Goal: Transaction & Acquisition: Purchase product/service

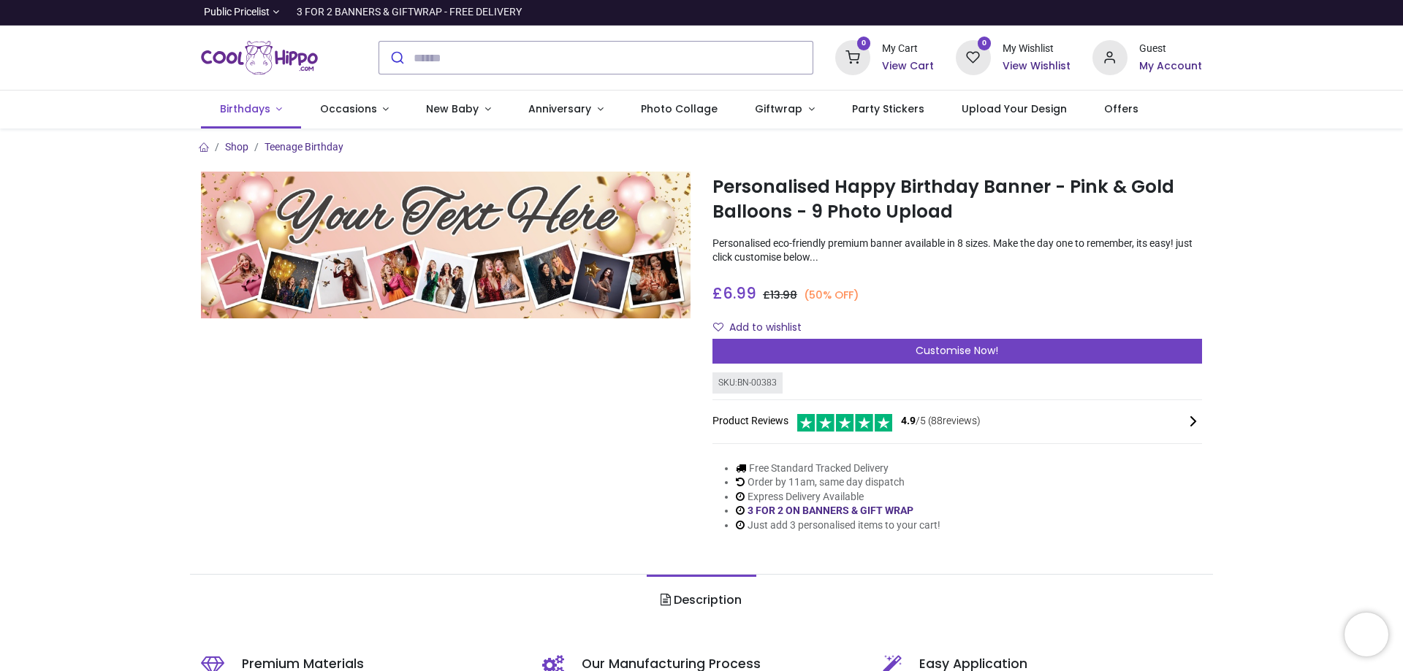
click at [275, 118] on link "Birthdays" at bounding box center [251, 110] width 100 height 38
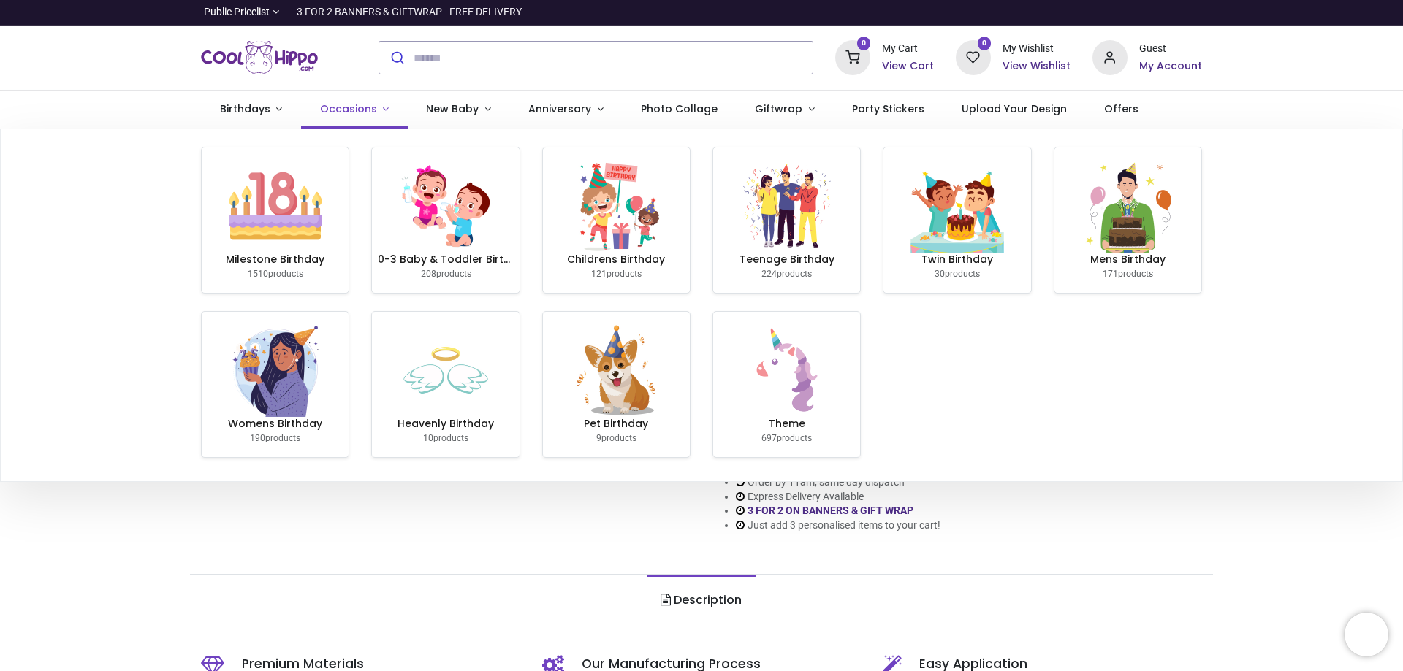
click at [368, 110] on span "Occasions" at bounding box center [348, 109] width 57 height 15
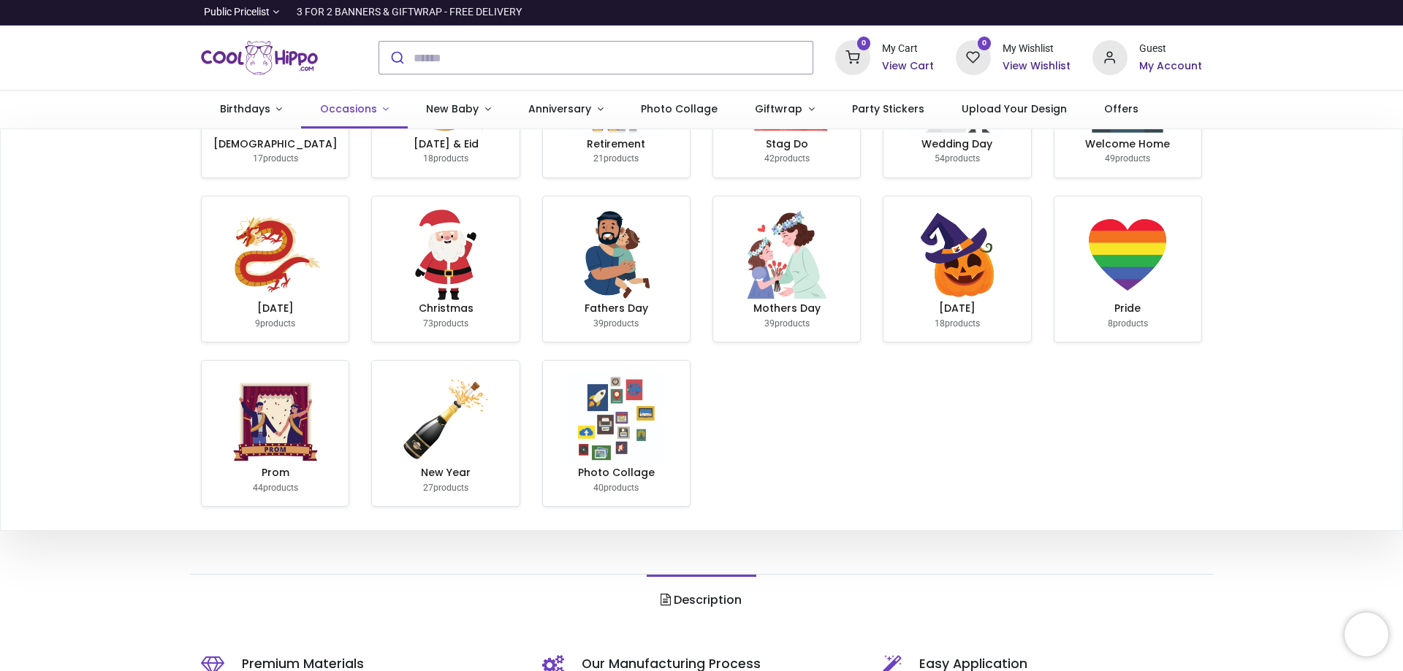
scroll to position [280, 0]
click at [1002, 319] on link "Halloween 18 products" at bounding box center [956, 265] width 147 height 145
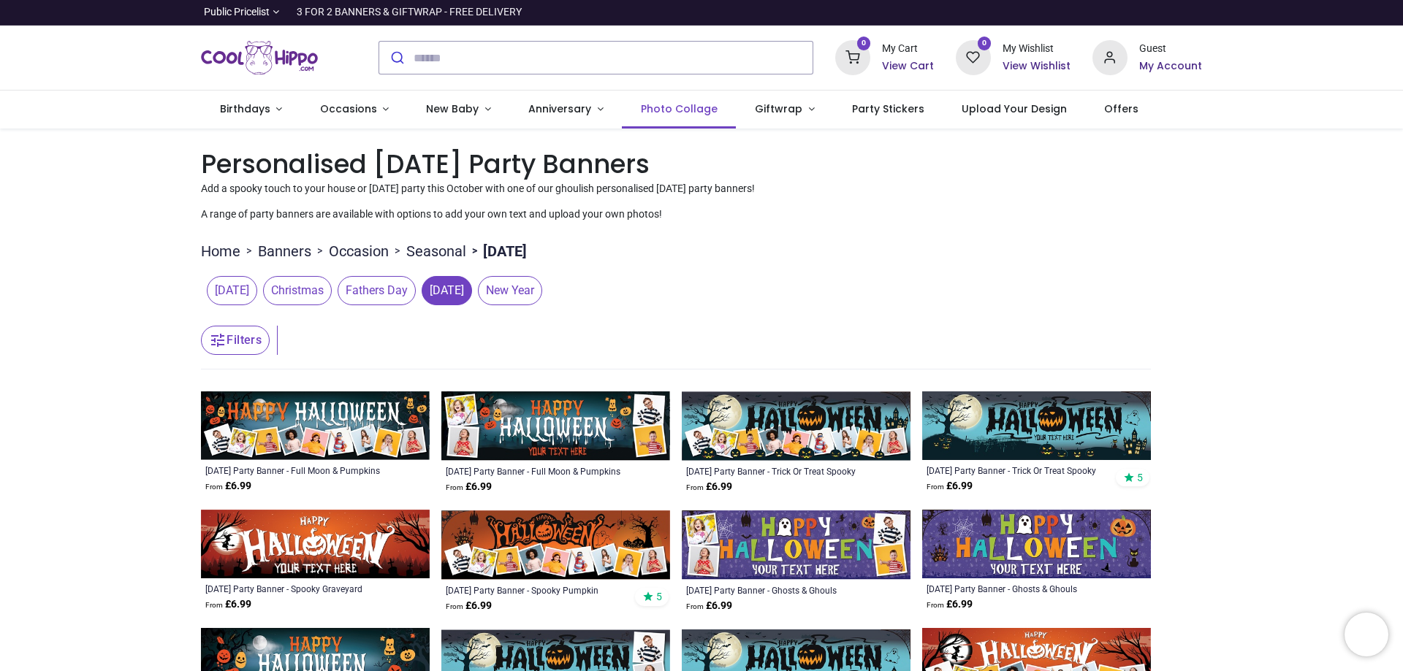
click at [686, 104] on span "Photo Collage" at bounding box center [679, 109] width 77 height 15
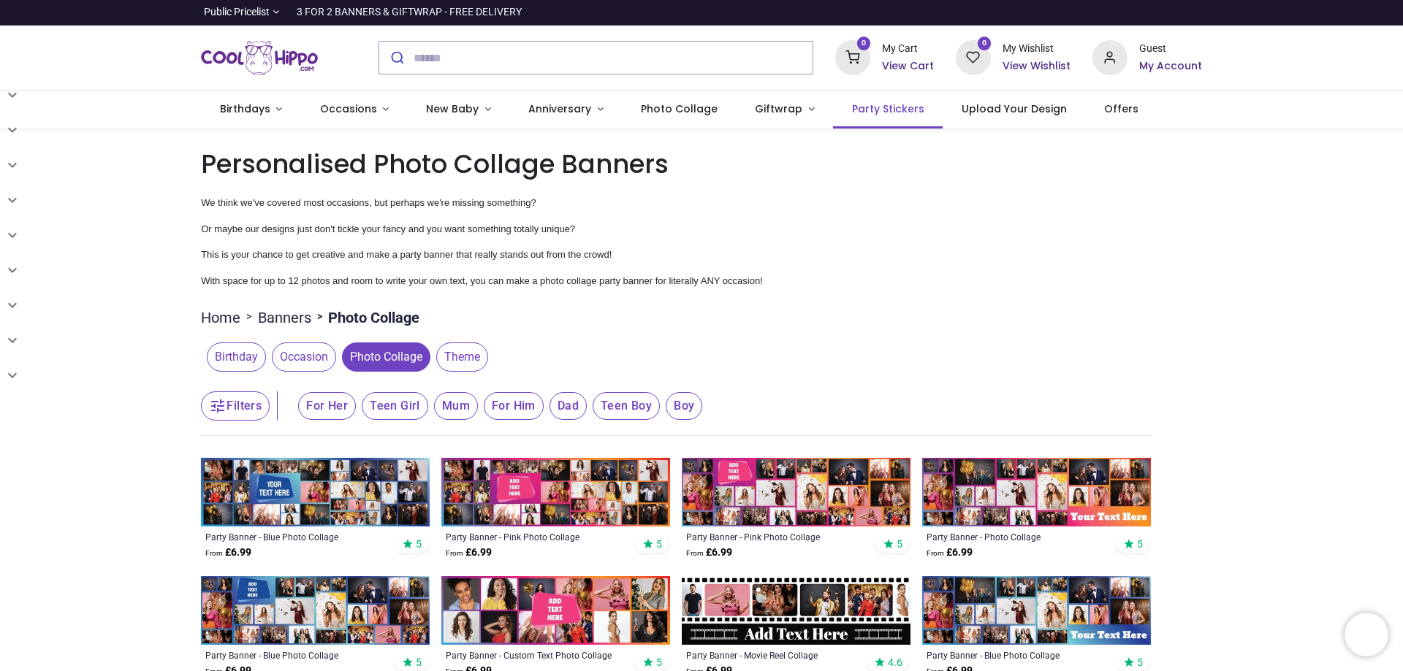
click at [882, 121] on link "Party Stickers" at bounding box center [888, 110] width 110 height 38
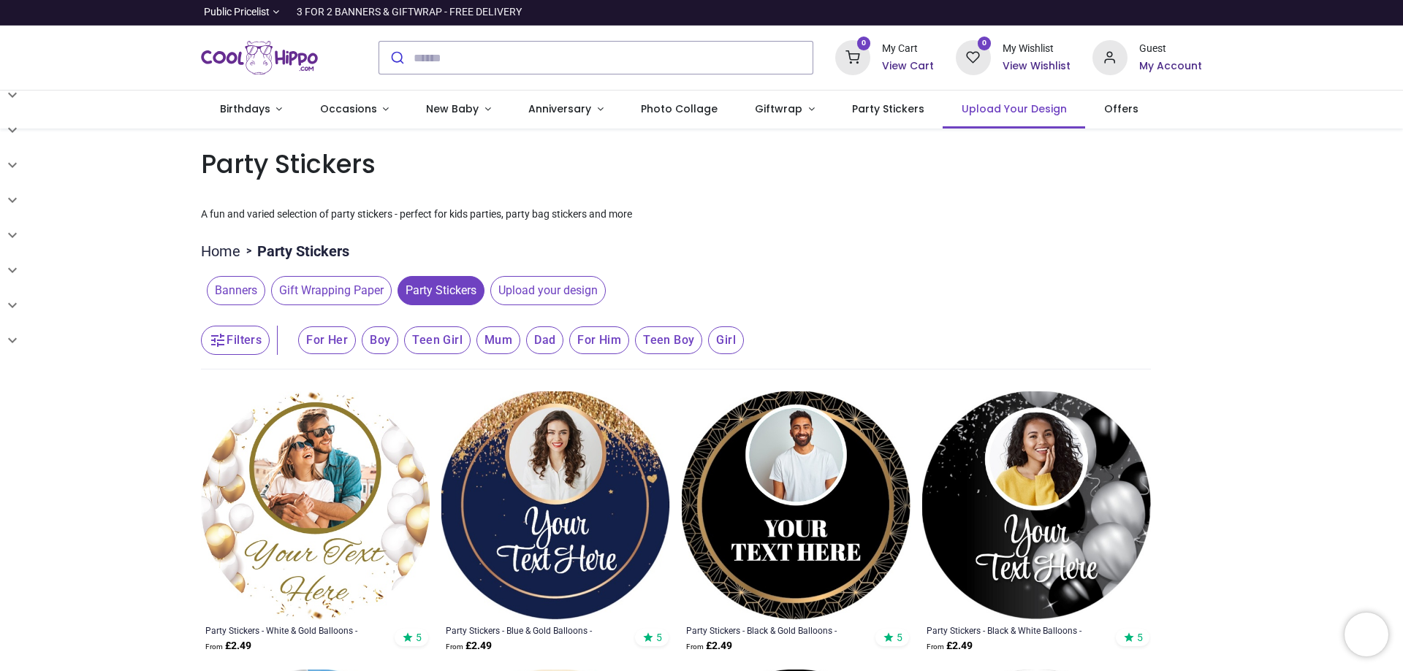
click at [1008, 105] on span "Upload Your Design" at bounding box center [1014, 109] width 105 height 15
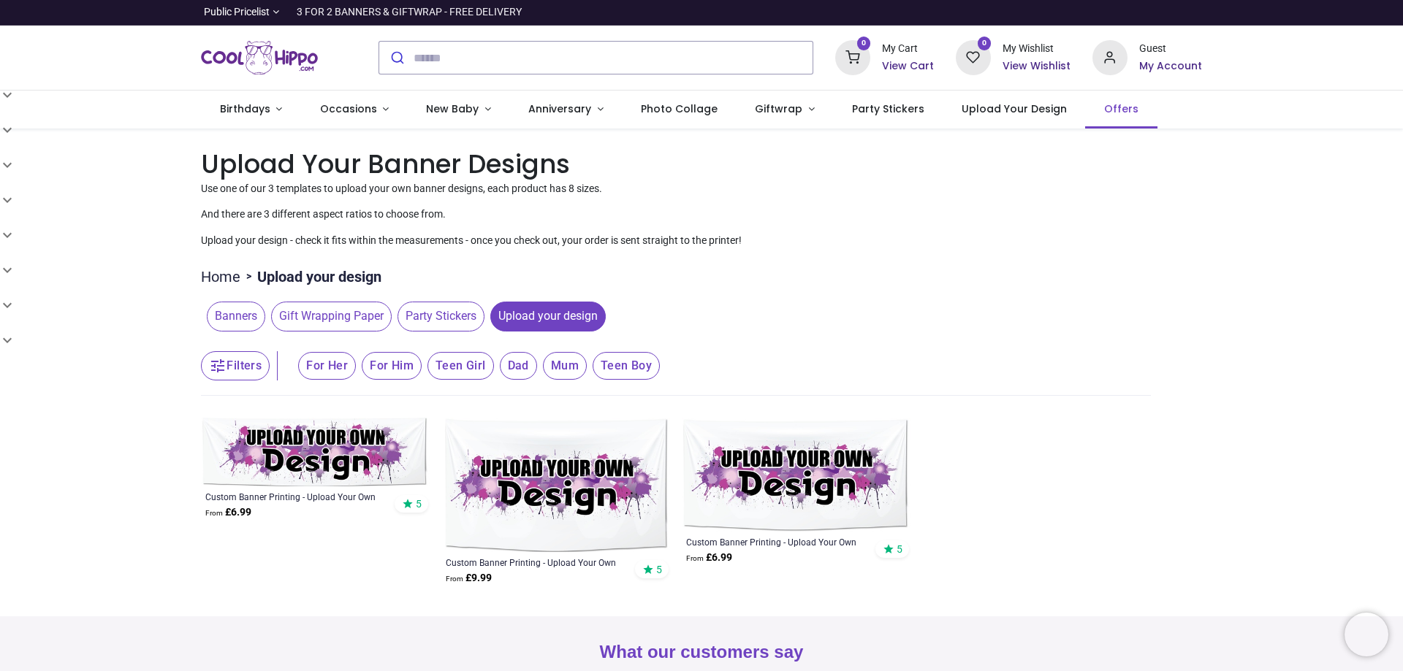
click at [1104, 109] on span "Offers" at bounding box center [1121, 109] width 34 height 15
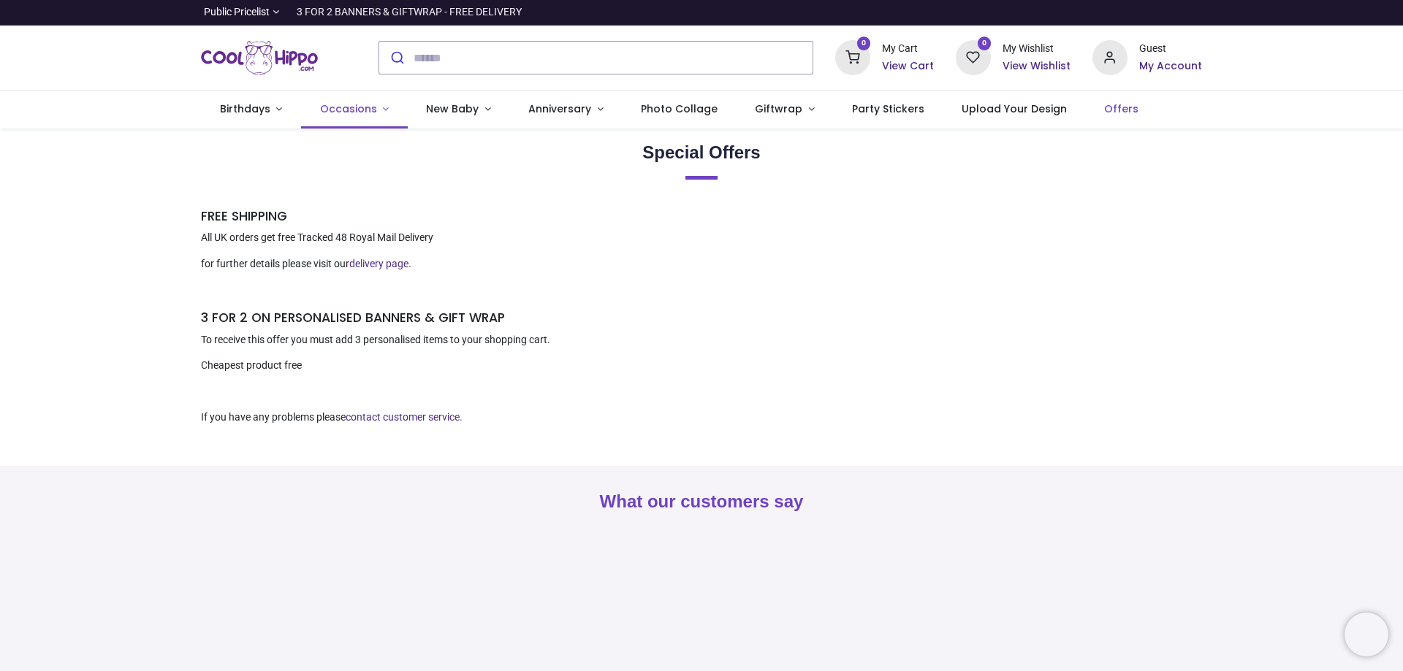
click at [333, 112] on span "Occasions" at bounding box center [348, 109] width 57 height 15
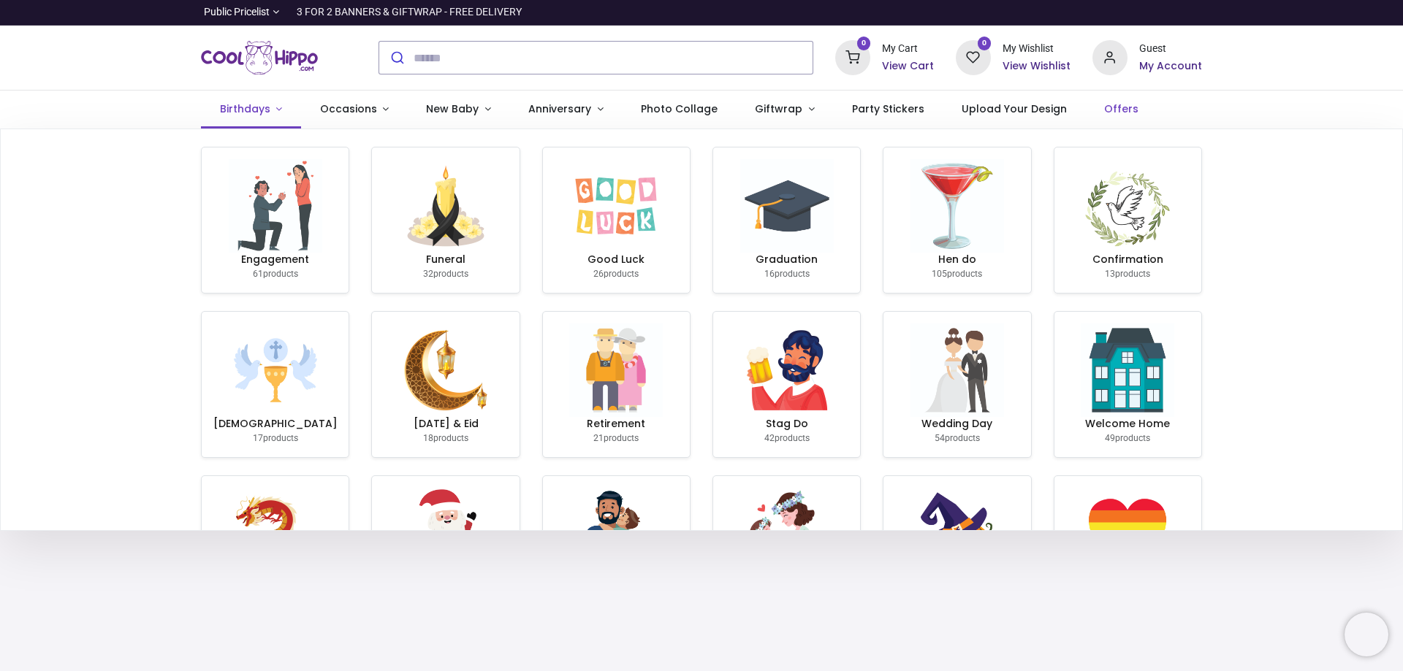
click at [247, 110] on span "Birthdays" at bounding box center [245, 109] width 50 height 15
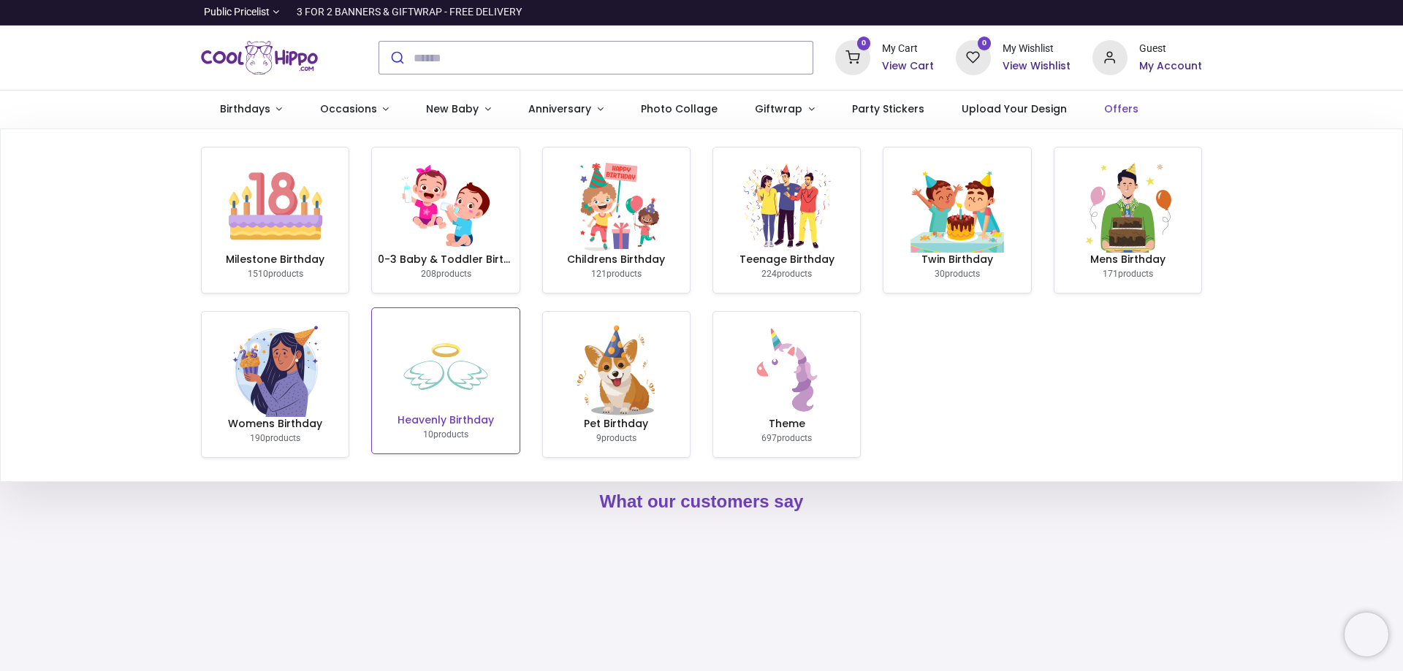
click at [451, 385] on img at bounding box center [446, 367] width 94 height 94
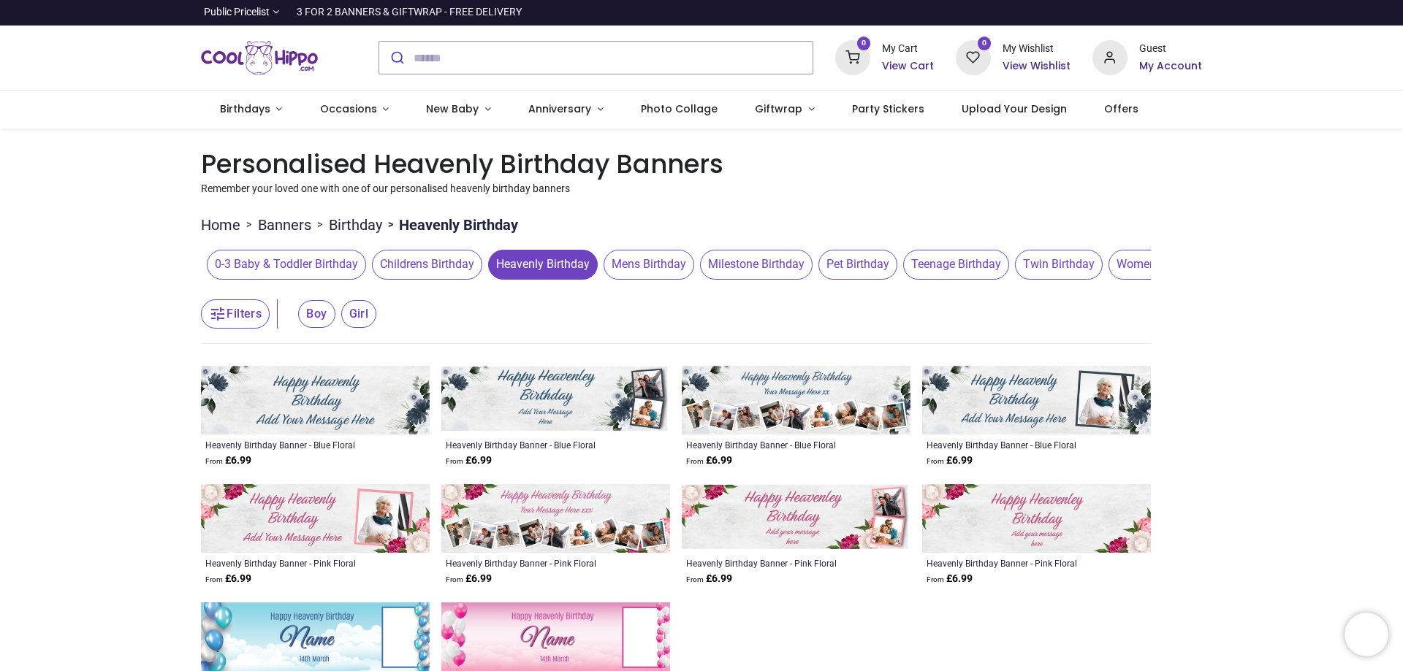
click at [111, 555] on div "Pricelist : Public Pricelist Public Pricelist Customer Pricelist Categories 80" at bounding box center [701, 432] width 1403 height 607
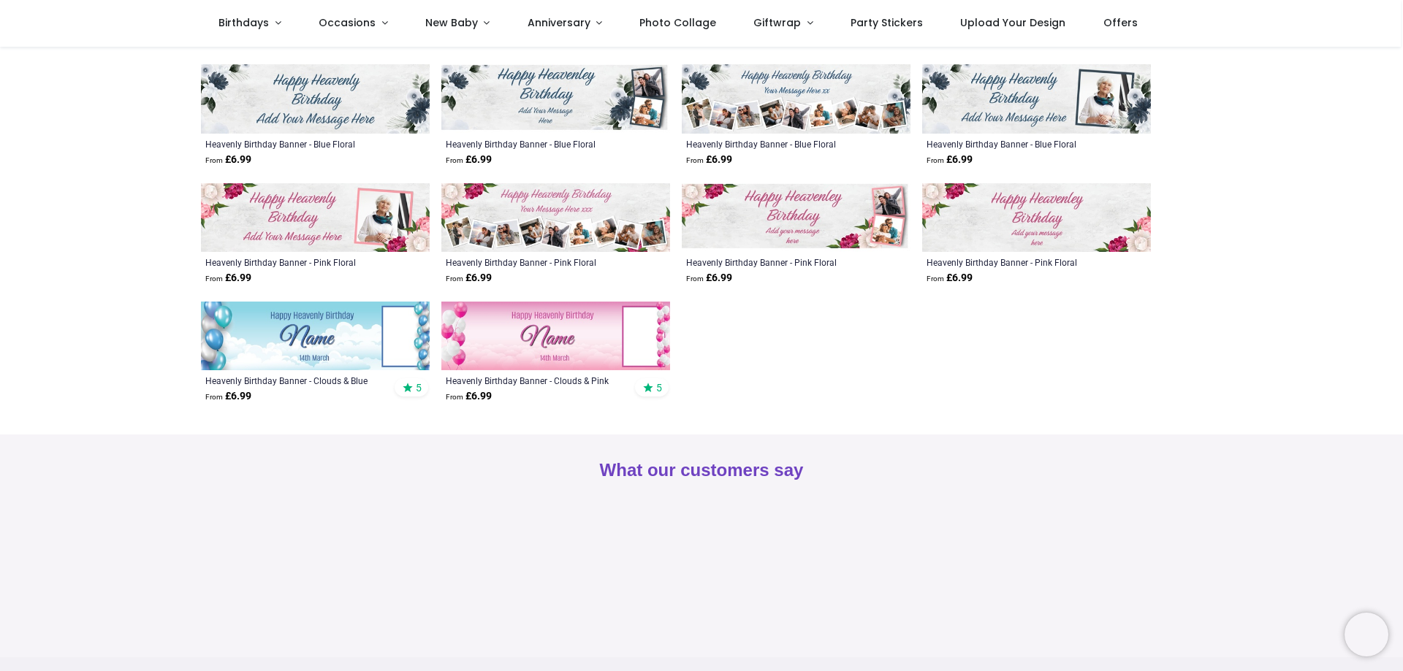
scroll to position [234, 0]
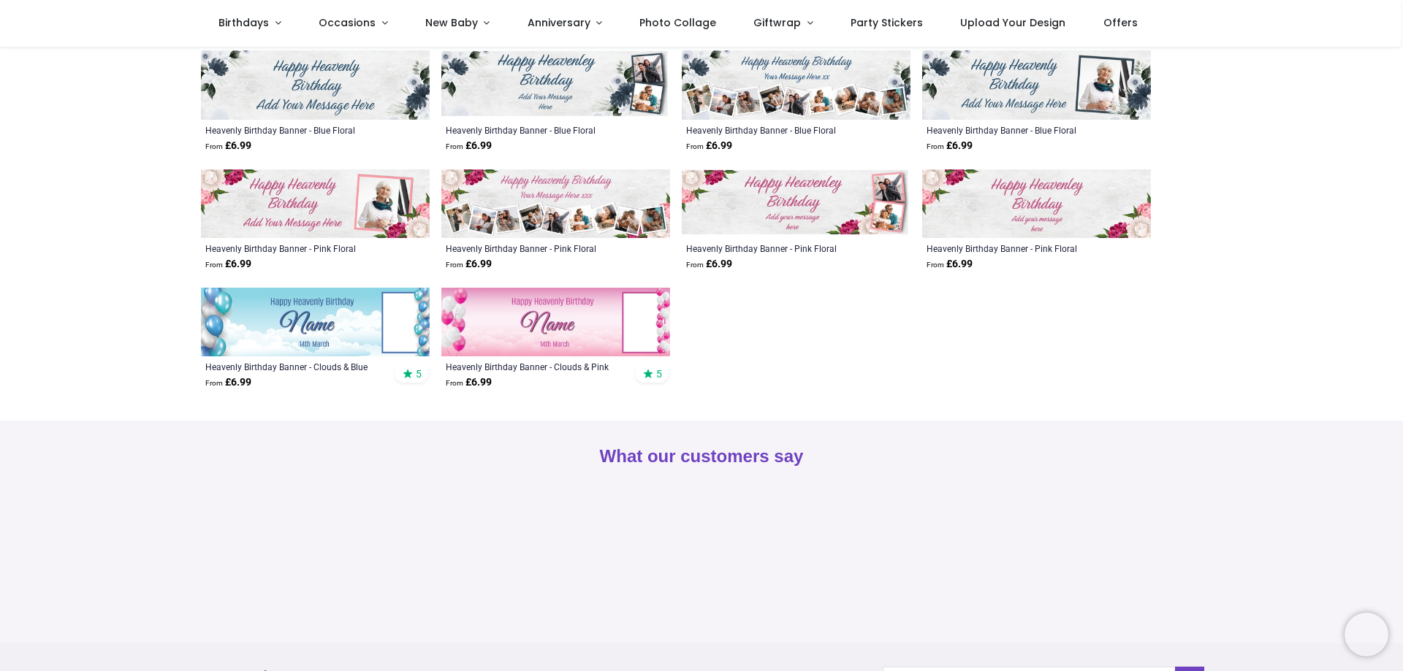
click at [191, 451] on div "What our customers say" at bounding box center [701, 543] width 1023 height 199
click at [140, 441] on section "What our customers say" at bounding box center [701, 532] width 1403 height 223
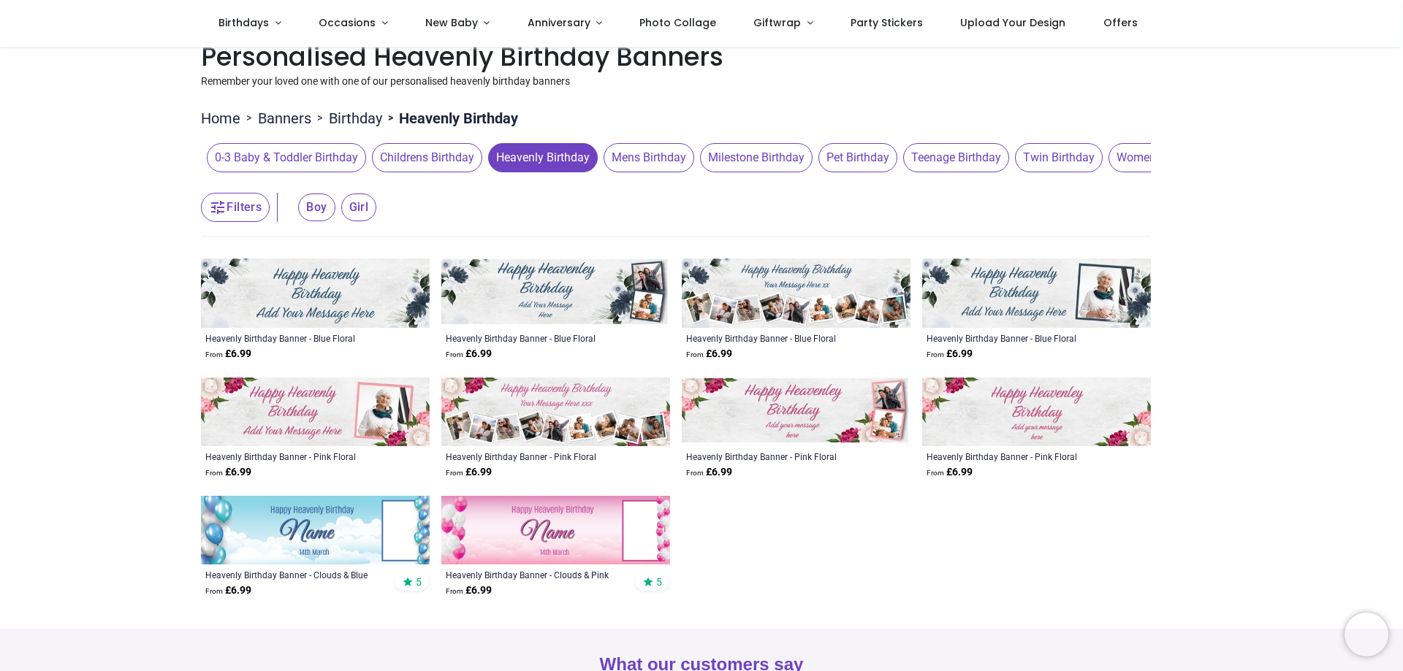
scroll to position [0, 0]
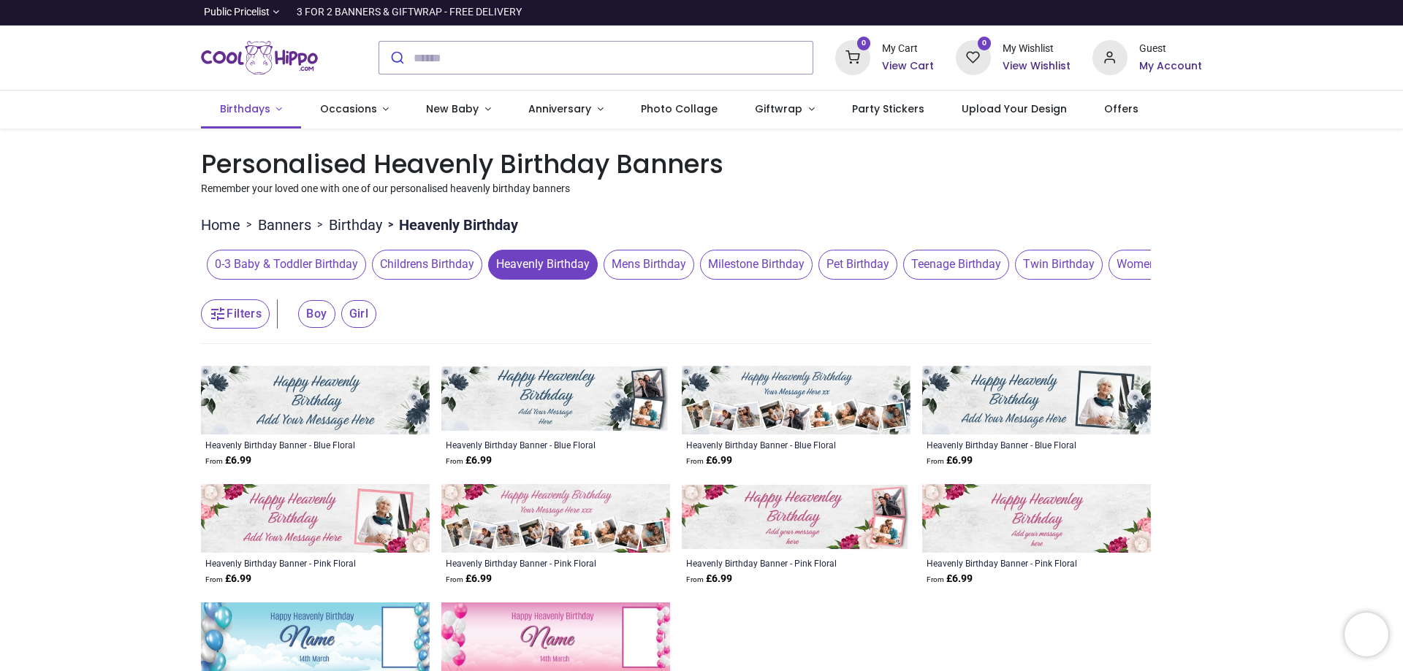
click at [258, 110] on span "Birthdays" at bounding box center [245, 109] width 50 height 15
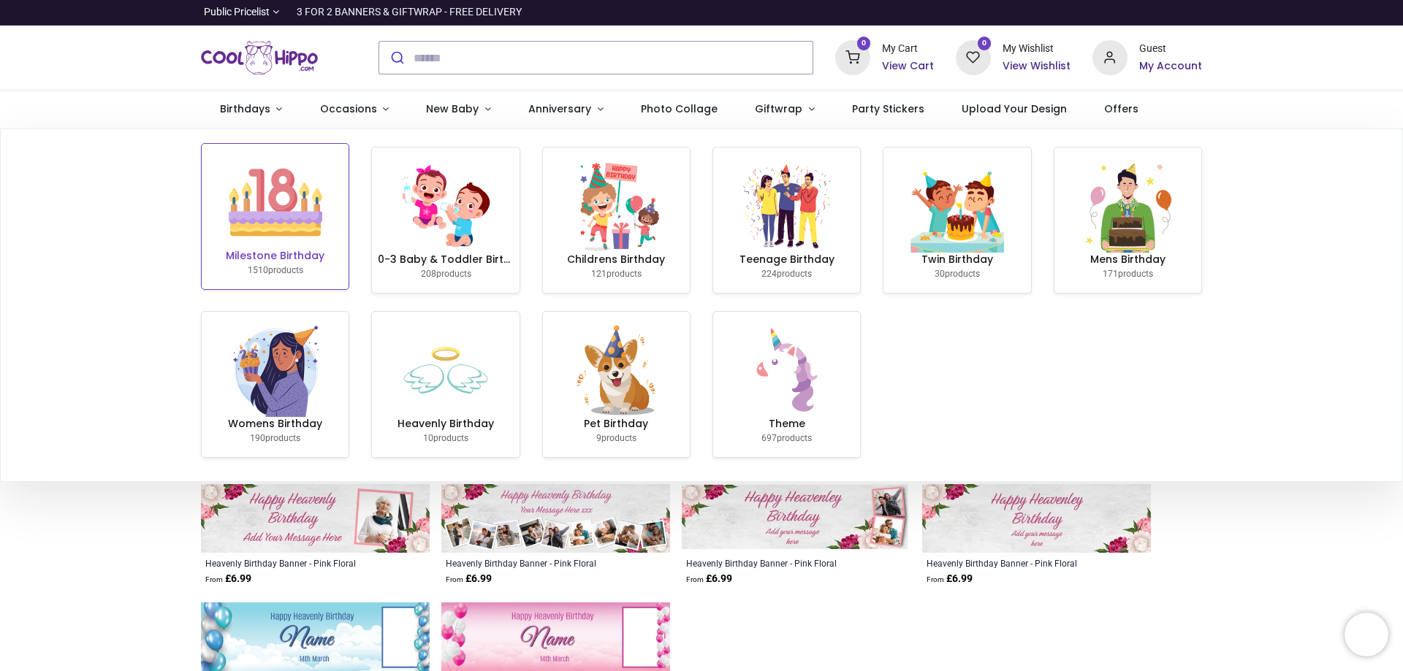
click at [302, 261] on h6 "Milestone Birthday" at bounding box center [275, 256] width 135 height 15
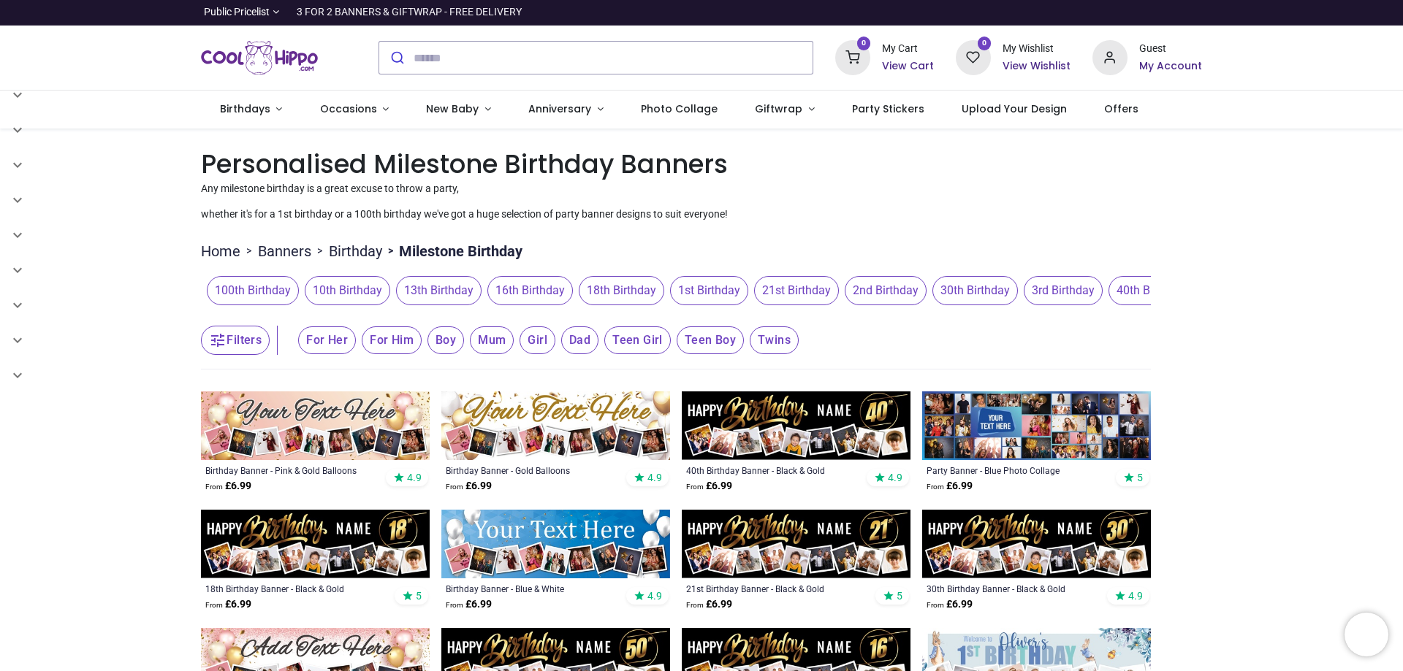
click at [334, 290] on span "10th Birthday" at bounding box center [347, 290] width 85 height 29
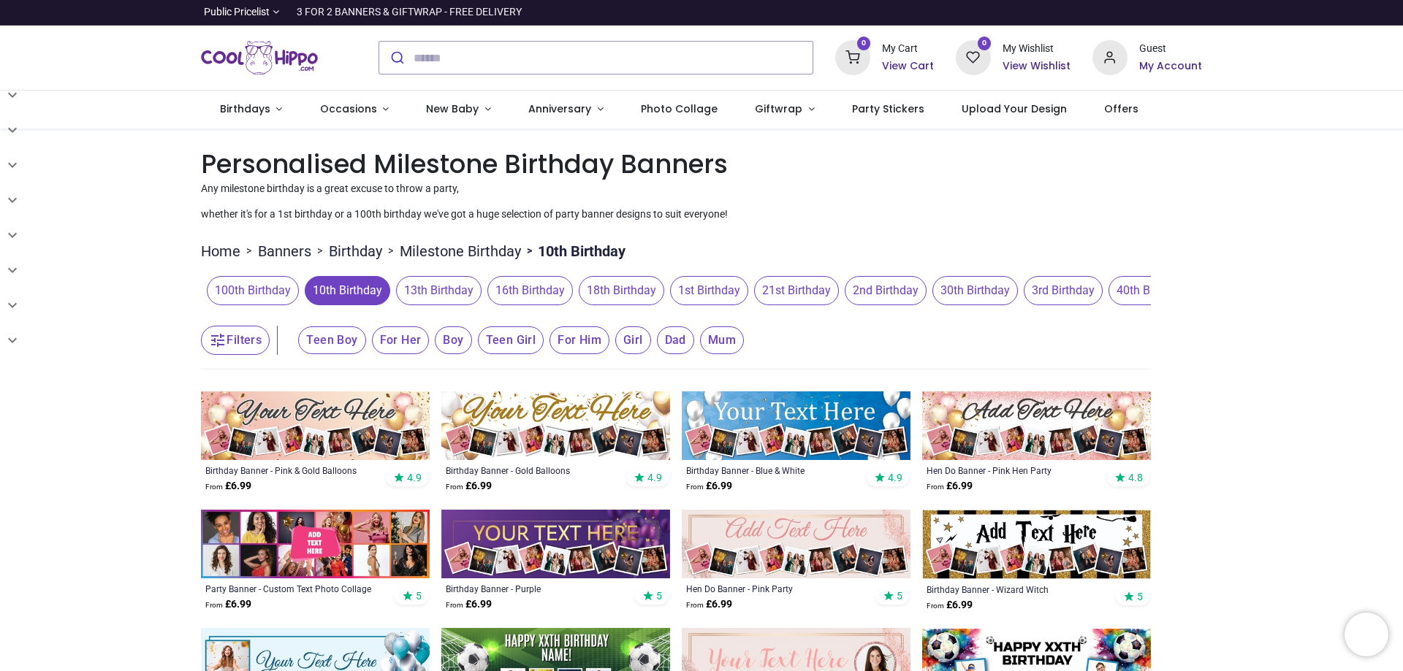
click at [632, 339] on span "Girl" at bounding box center [633, 341] width 36 height 28
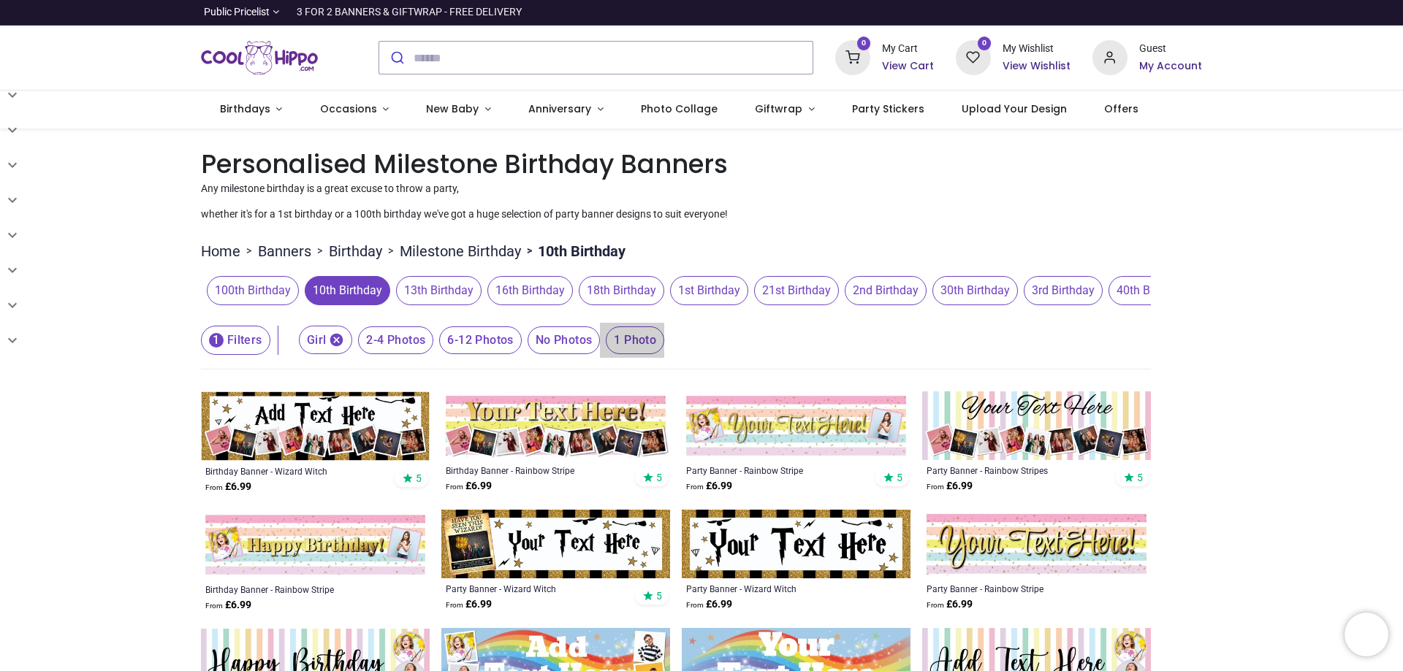
click at [632, 339] on span "1 Photo" at bounding box center [635, 341] width 58 height 28
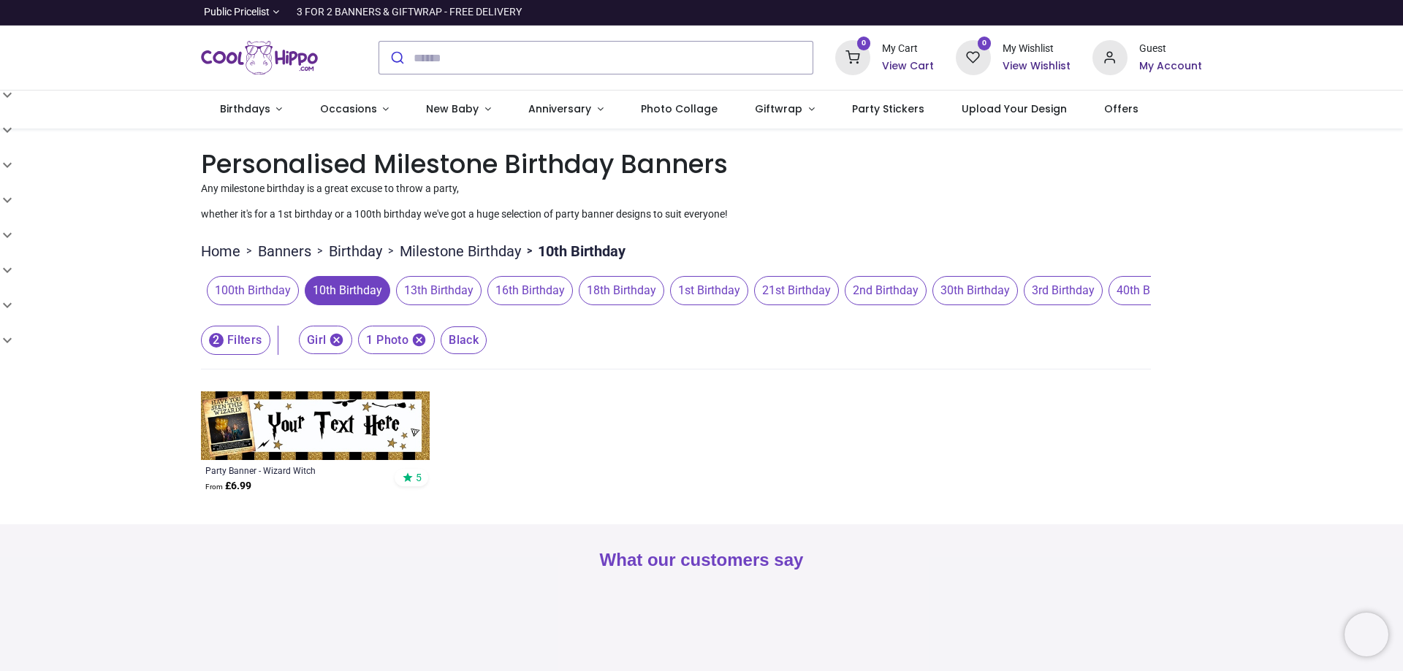
click at [417, 339] on icon "button" at bounding box center [419, 340] width 13 height 13
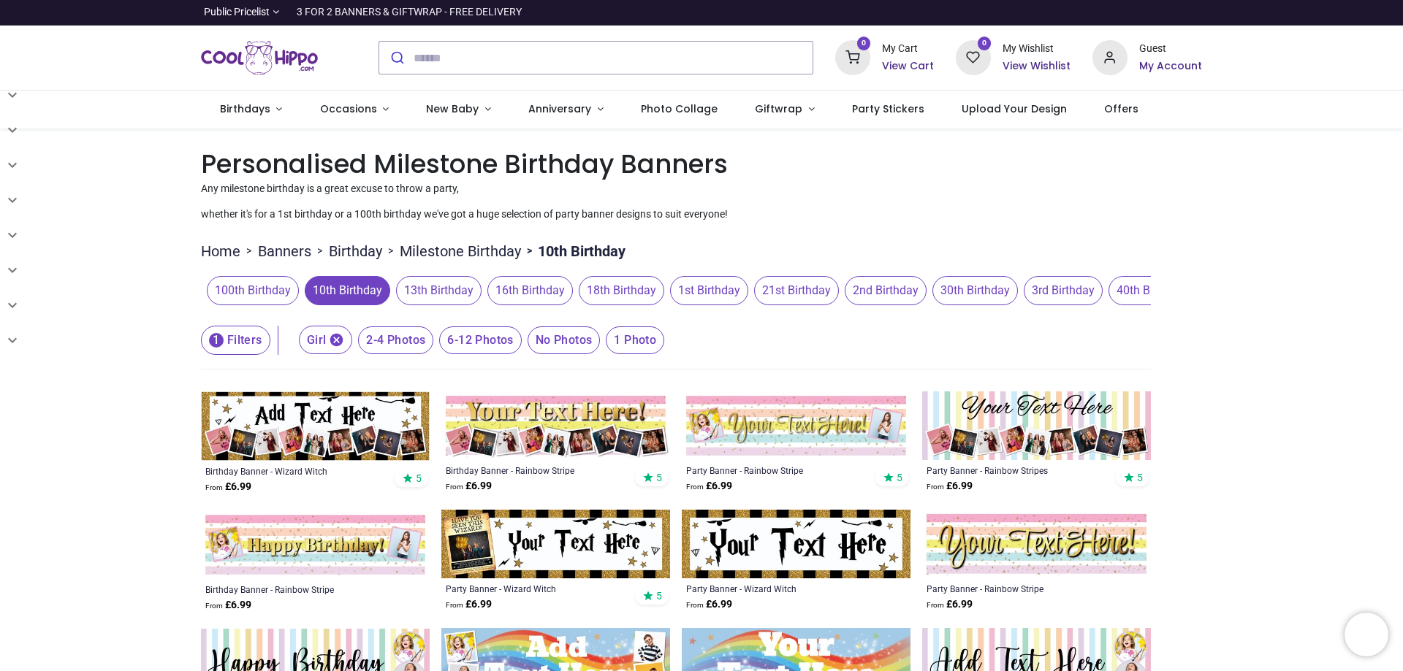
click at [79, 570] on div "Pricelist : Public Pricelist Public Pricelist Customer Pricelist Categories 80" at bounding box center [701, 505] width 1403 height 753
click at [382, 344] on span "2-4 Photos" at bounding box center [395, 341] width 75 height 28
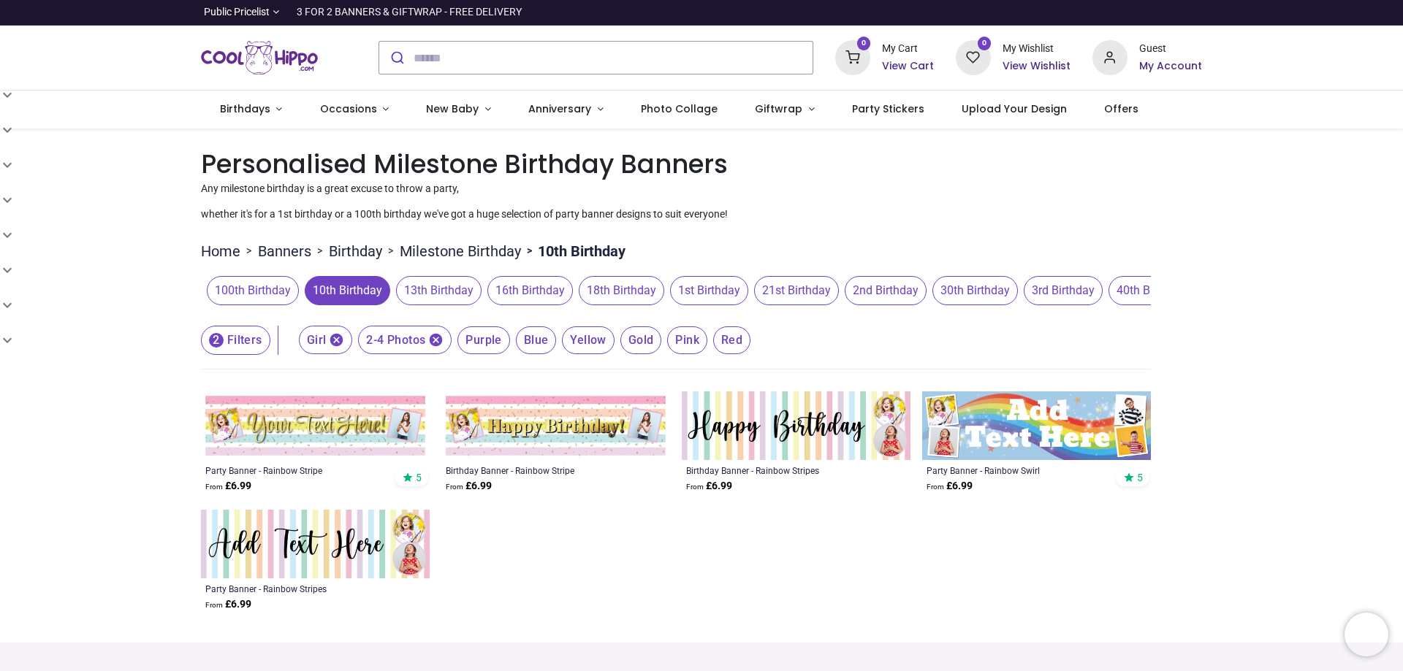
click at [141, 580] on div "Pricelist : Public Pricelist Public Pricelist Customer Pricelist Categories 80" at bounding box center [701, 386] width 1403 height 515
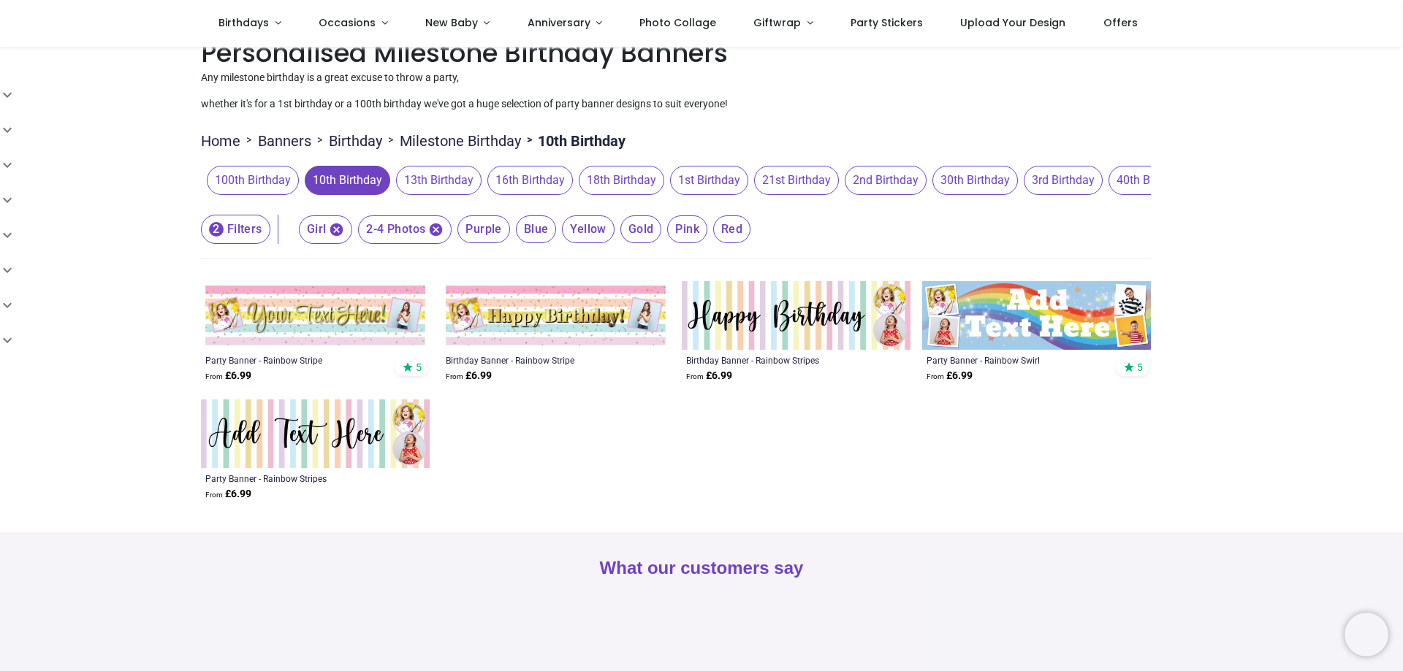
scroll to position [88, 0]
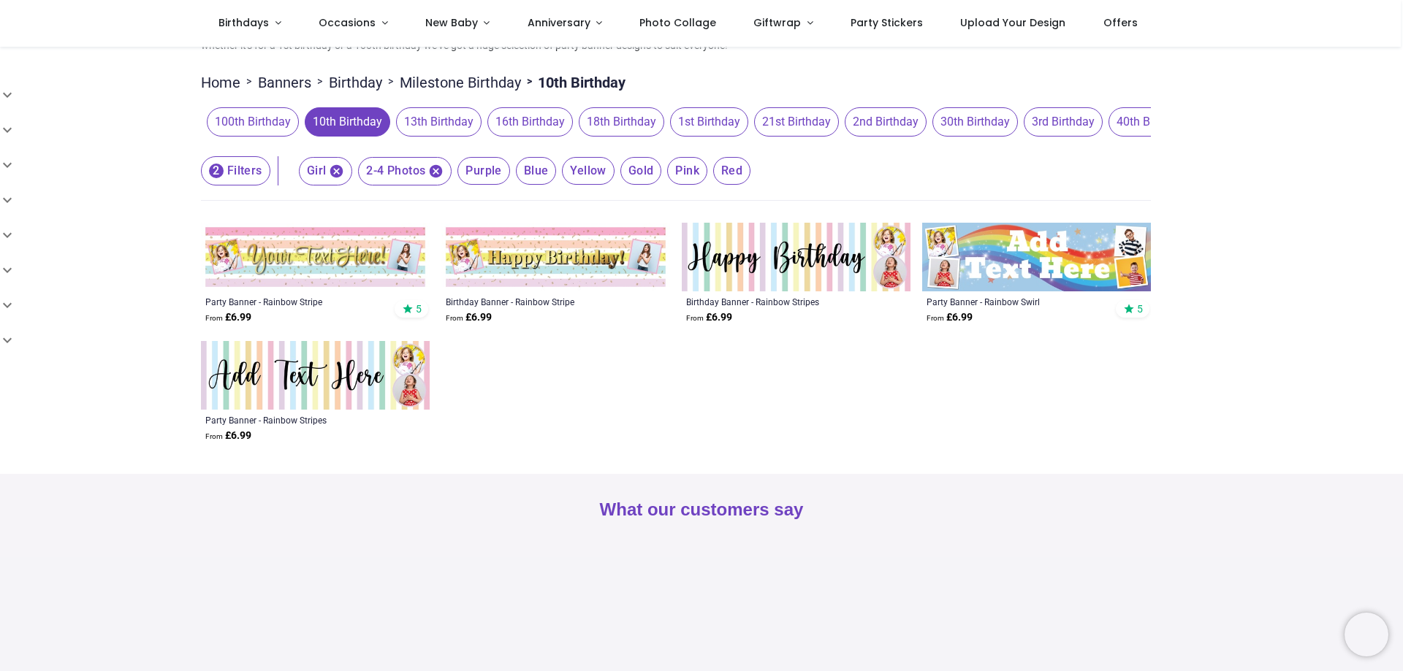
click at [316, 254] on img at bounding box center [315, 257] width 229 height 69
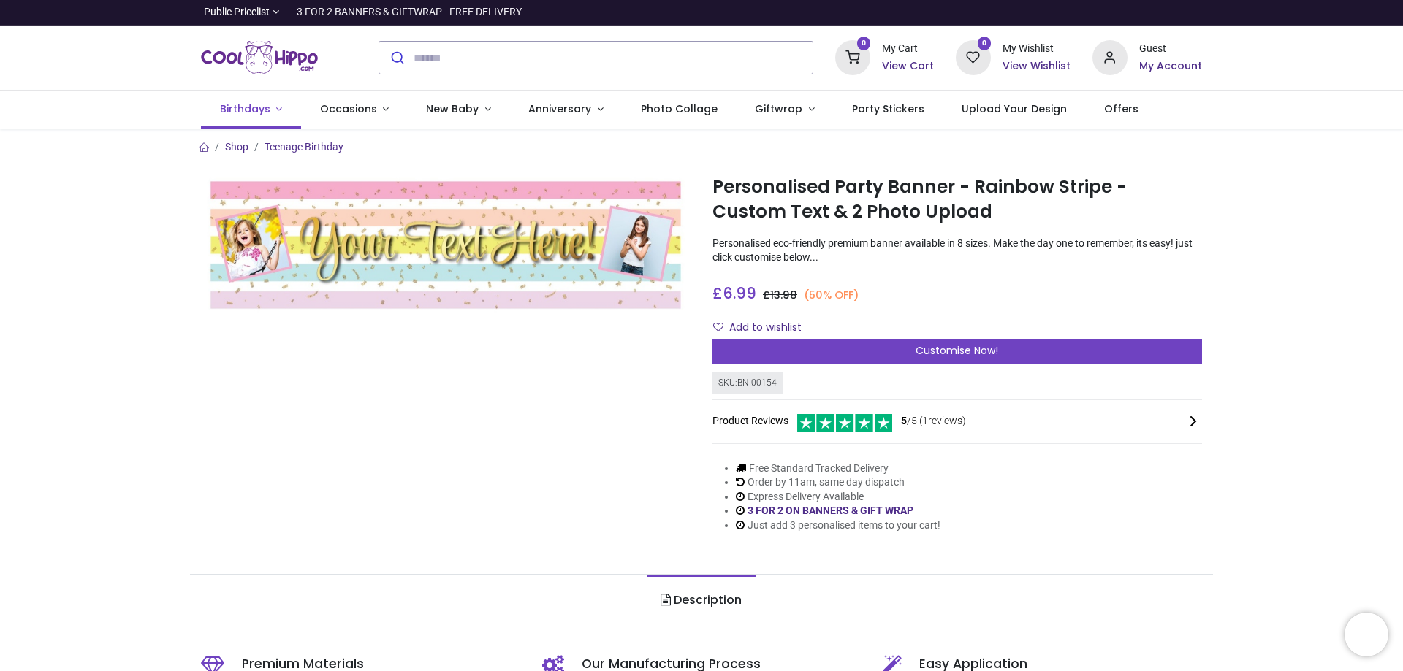
click at [254, 99] on link "Birthdays" at bounding box center [251, 110] width 100 height 38
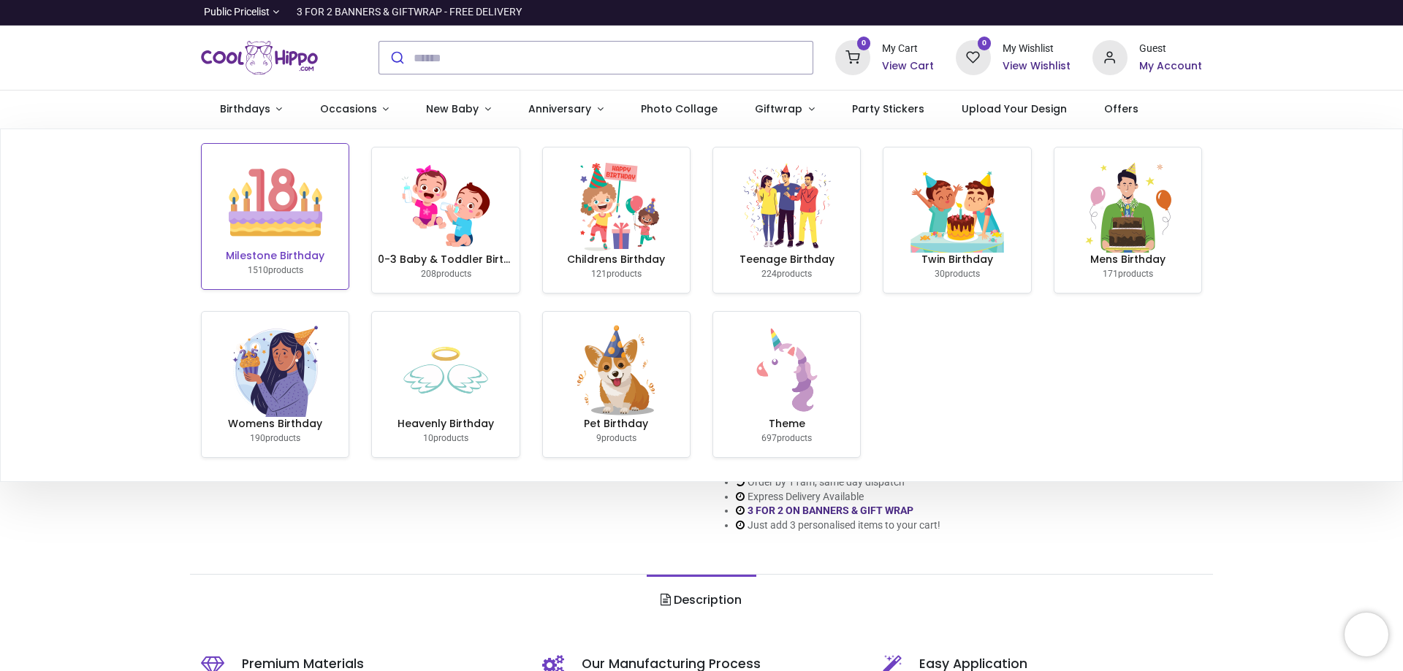
click at [287, 251] on h6 "Milestone Birthday" at bounding box center [275, 256] width 135 height 15
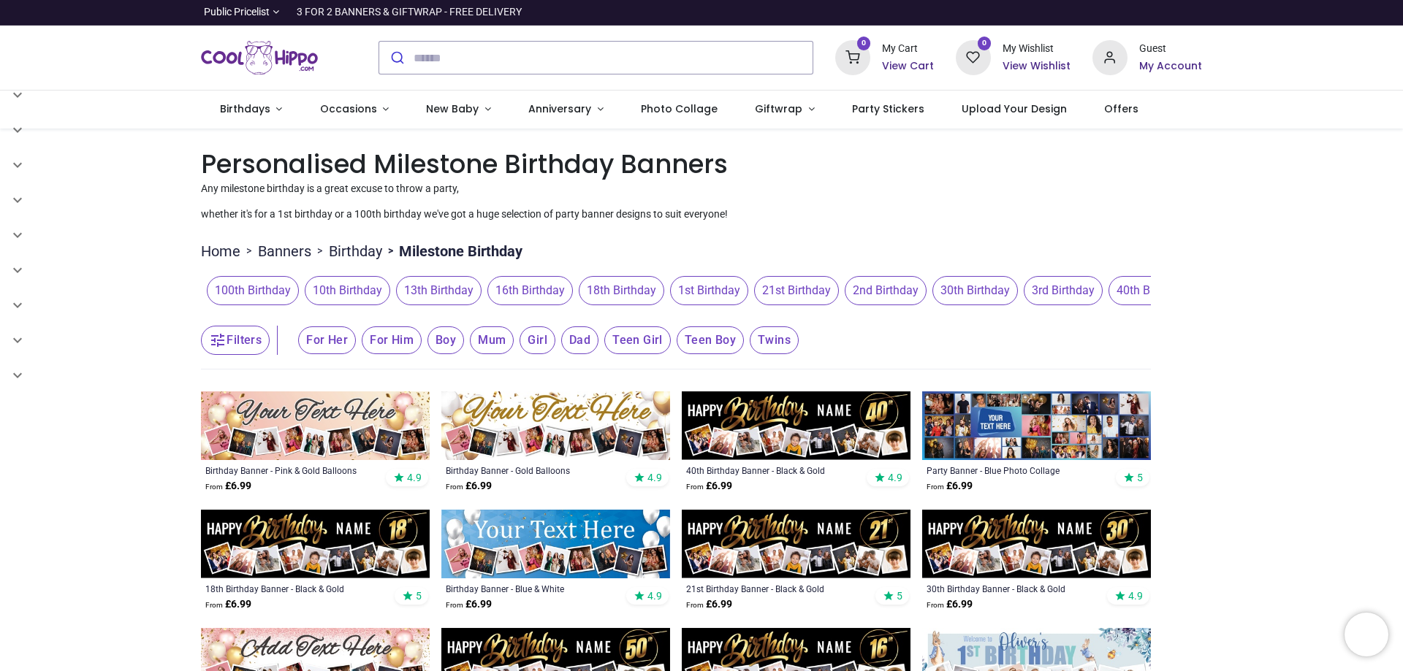
click at [351, 289] on span "10th Birthday" at bounding box center [347, 290] width 85 height 29
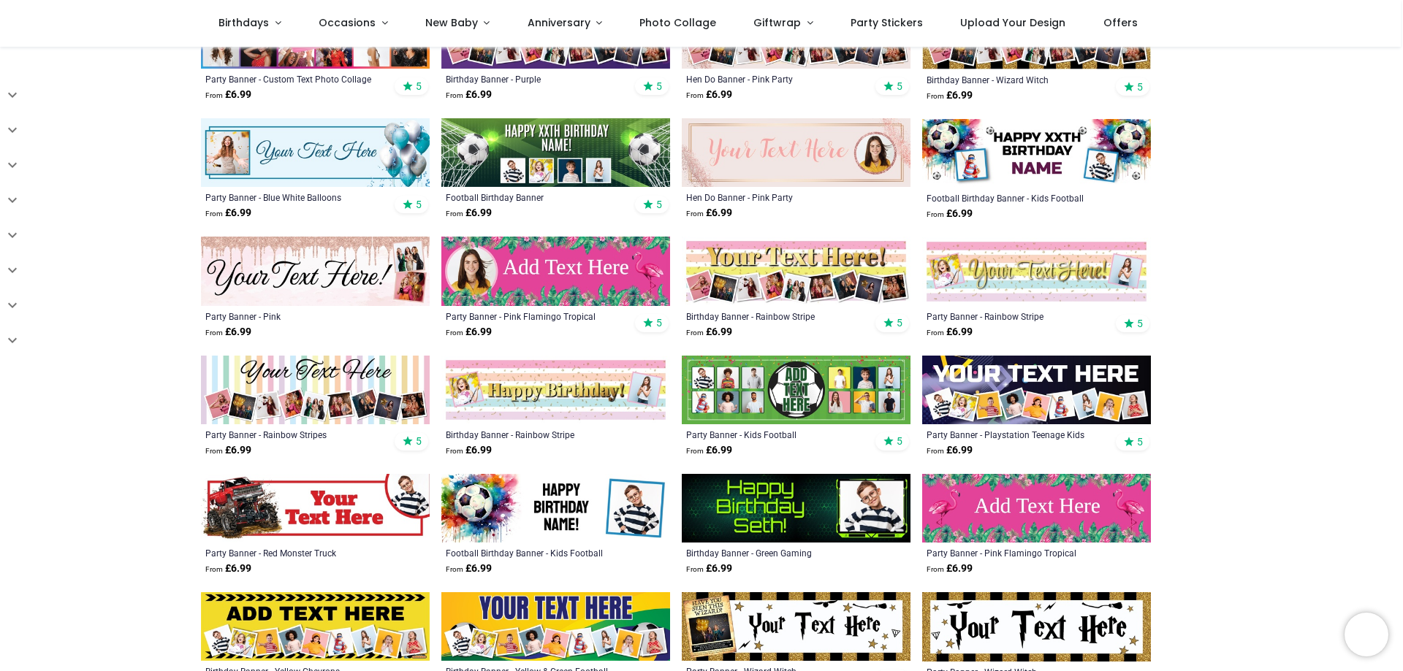
scroll to position [472, 0]
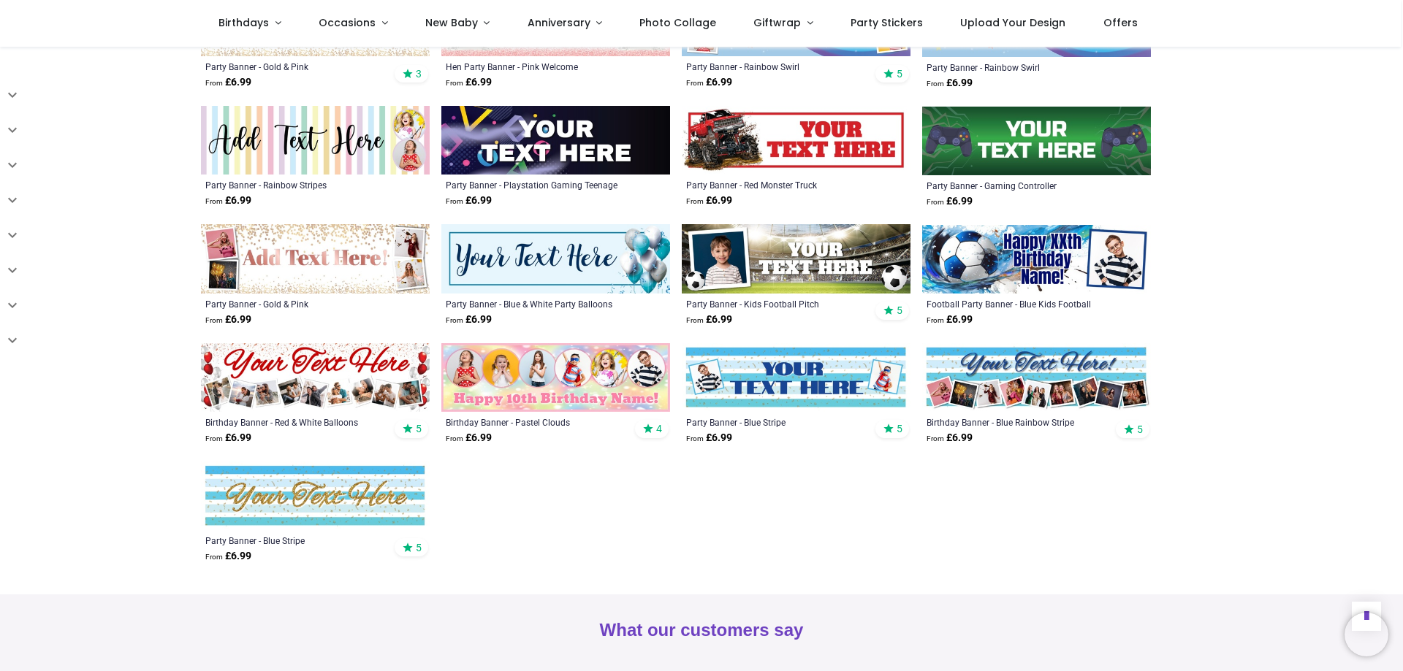
scroll to position [1270, 0]
click at [349, 243] on img at bounding box center [315, 259] width 229 height 69
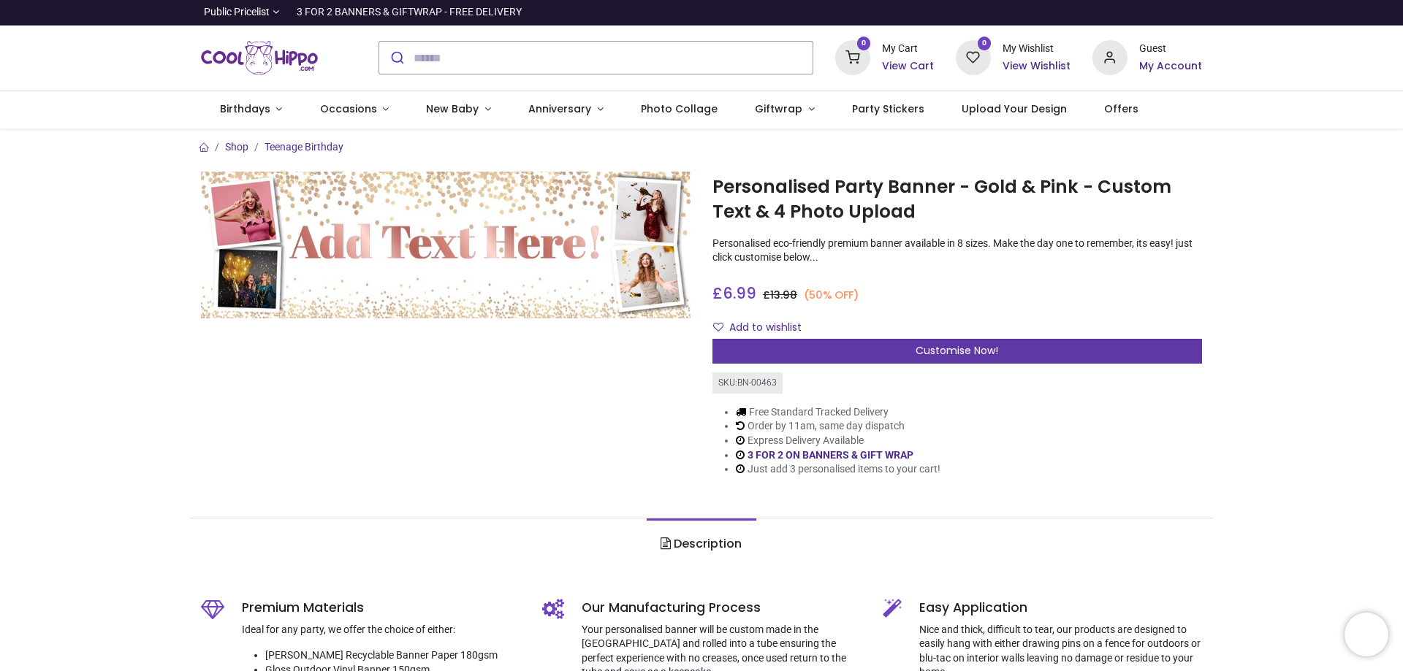
click at [919, 359] on div "Customise Now!" at bounding box center [957, 351] width 490 height 25
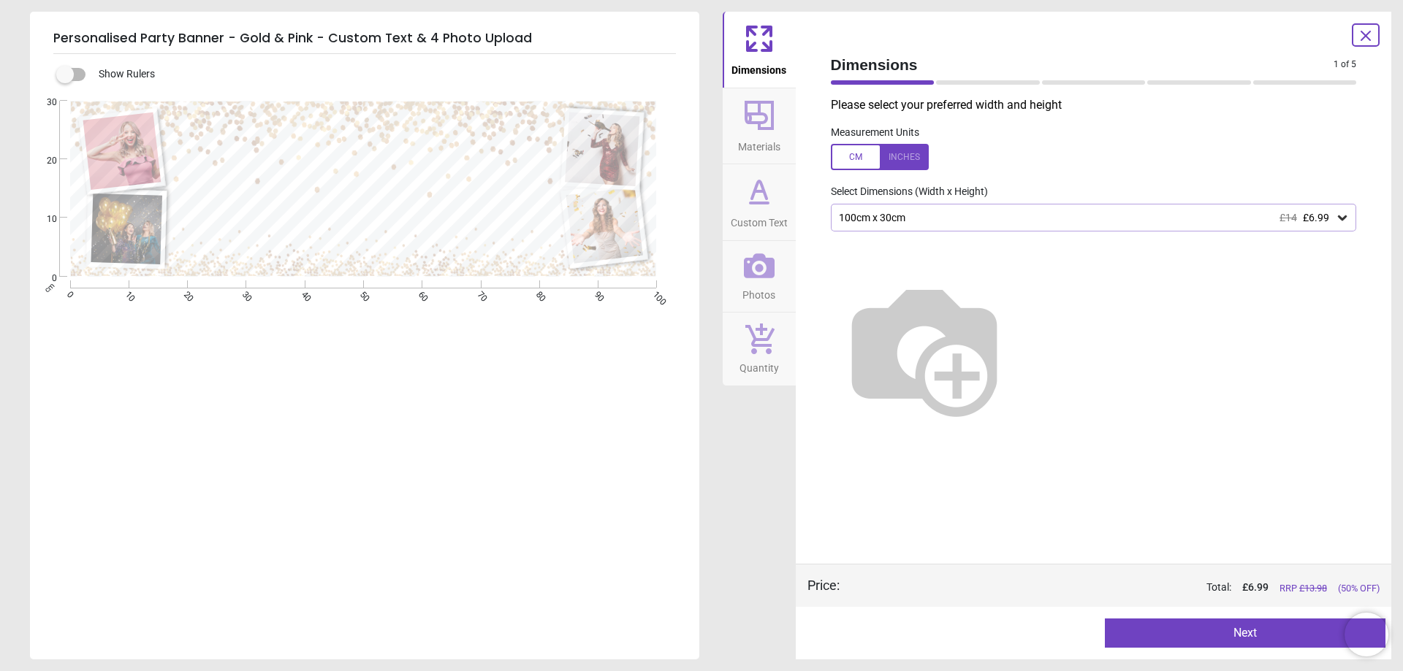
click at [1018, 370] on img at bounding box center [924, 348] width 187 height 187
click at [1326, 217] on span "£6.99" at bounding box center [1316, 218] width 26 height 12
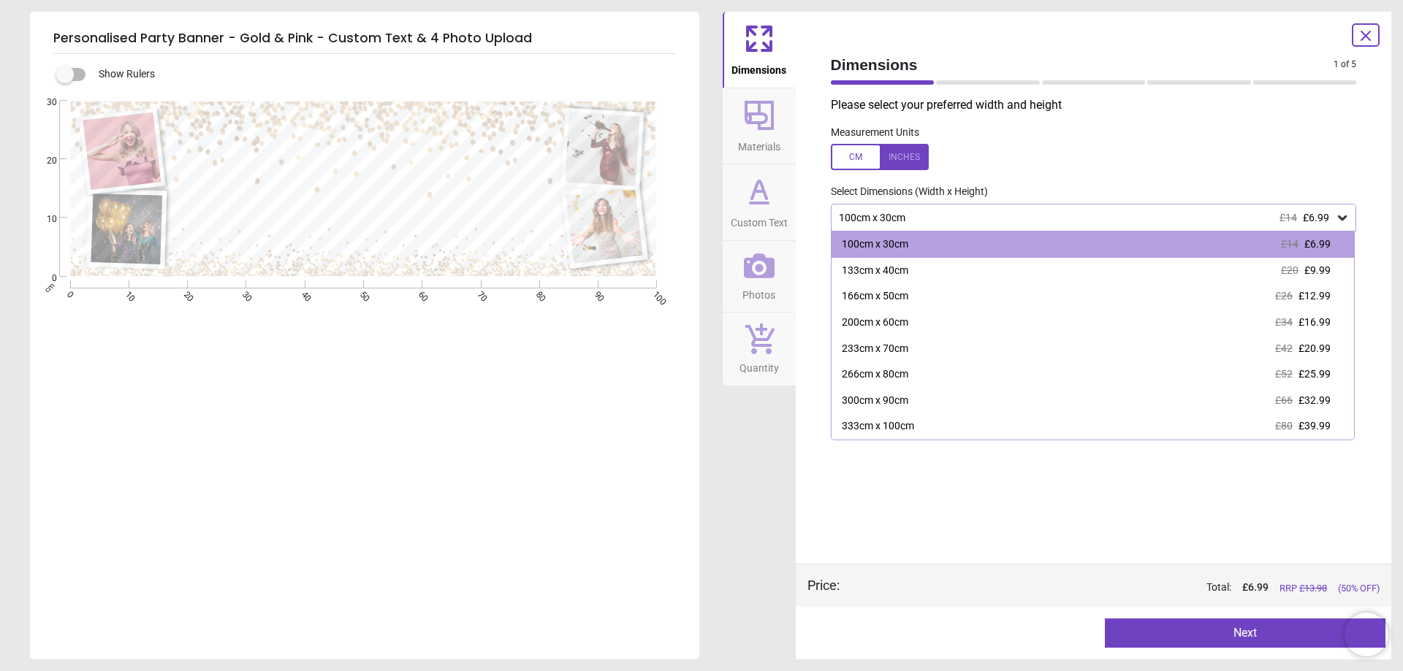
click at [1035, 509] on div "Please select your preferred width and height Measurement Units Select Dimensio…" at bounding box center [1093, 330] width 549 height 467
click at [1077, 172] on div "Measurement Units" at bounding box center [1093, 148] width 549 height 57
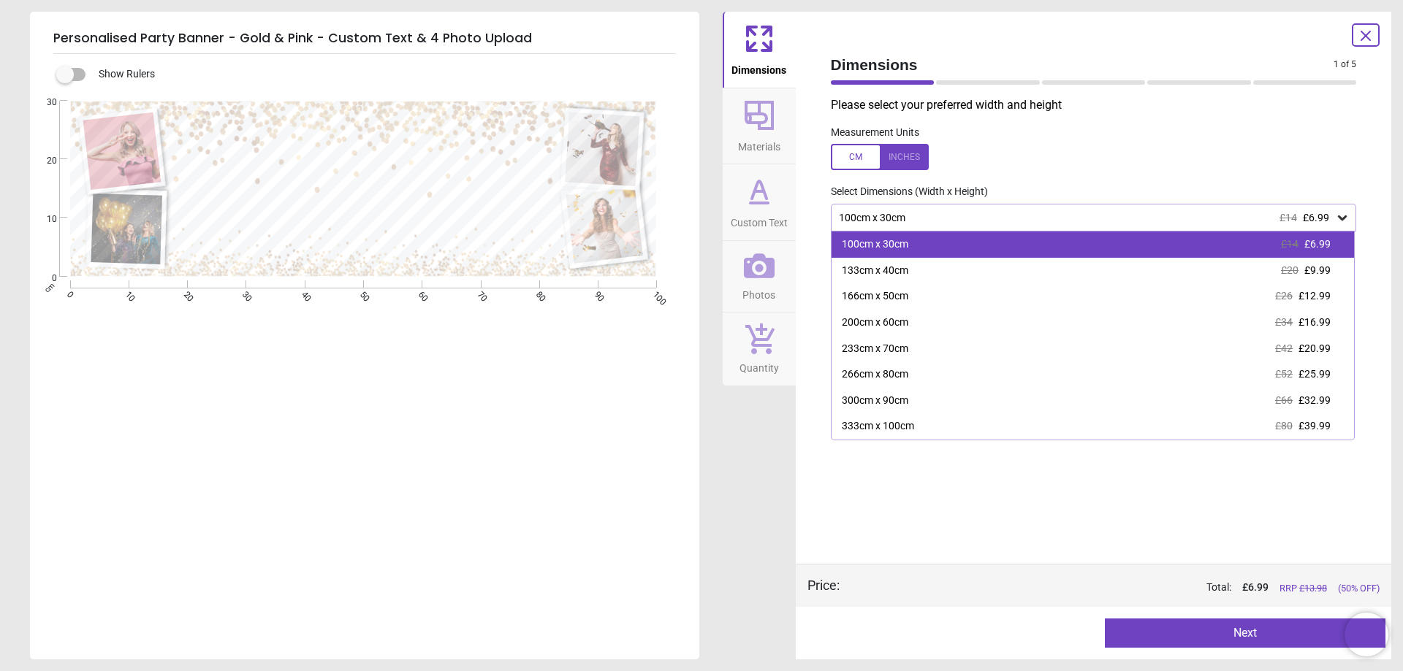
click at [866, 241] on div "100cm x 30cm" at bounding box center [875, 244] width 66 height 15
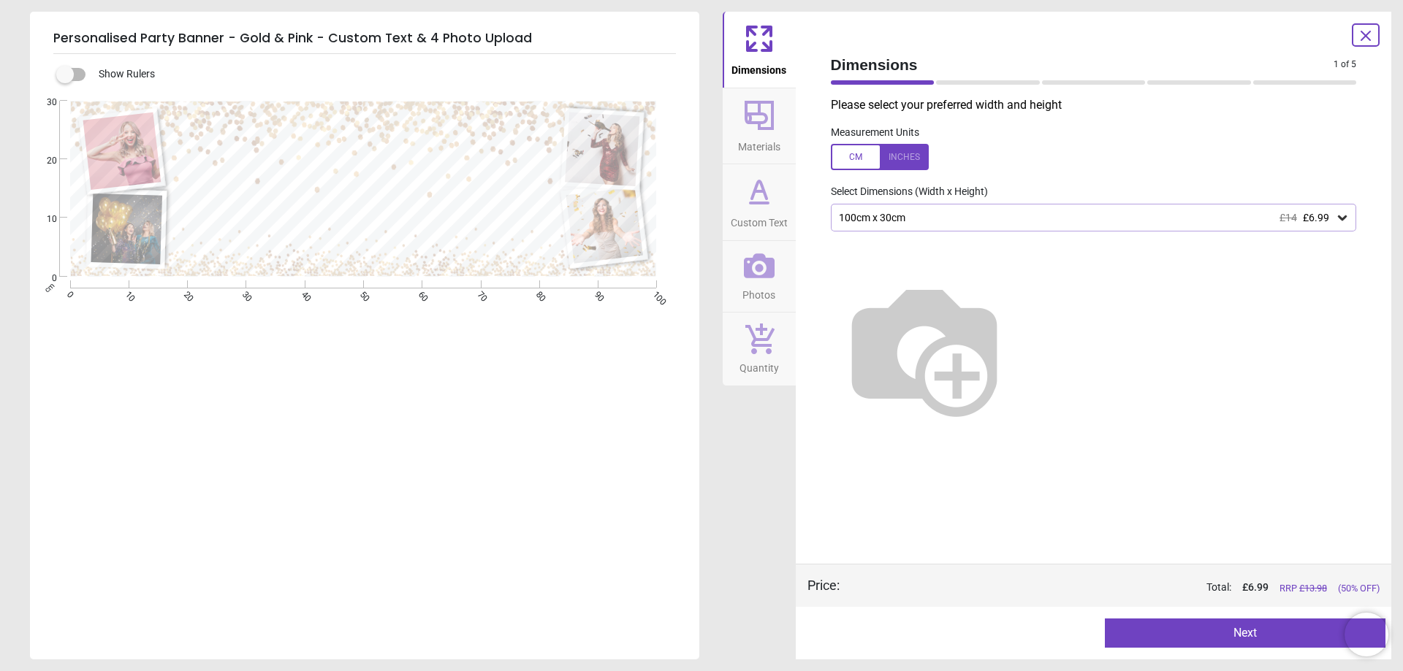
click at [949, 217] on div "100cm x 30cm £14 £6.99" at bounding box center [1086, 218] width 498 height 12
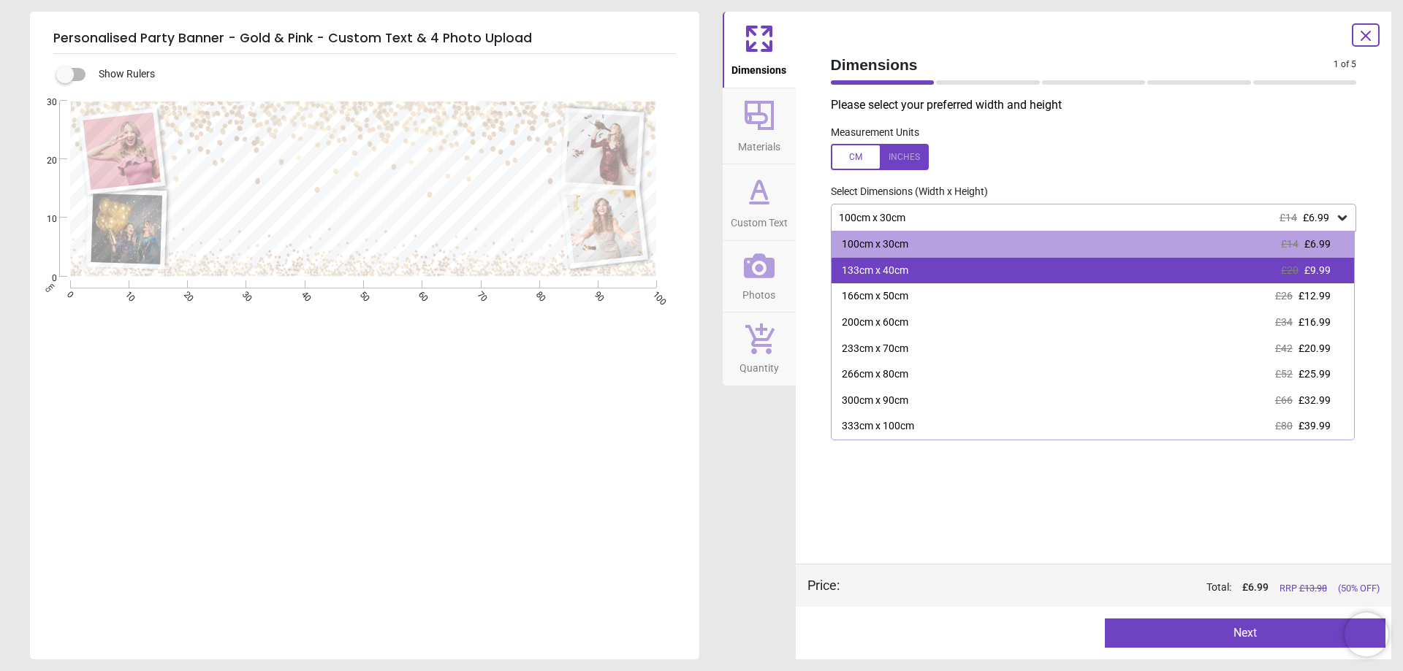
click at [938, 266] on div "133cm x 40cm £20 £9.99" at bounding box center [1092, 271] width 523 height 26
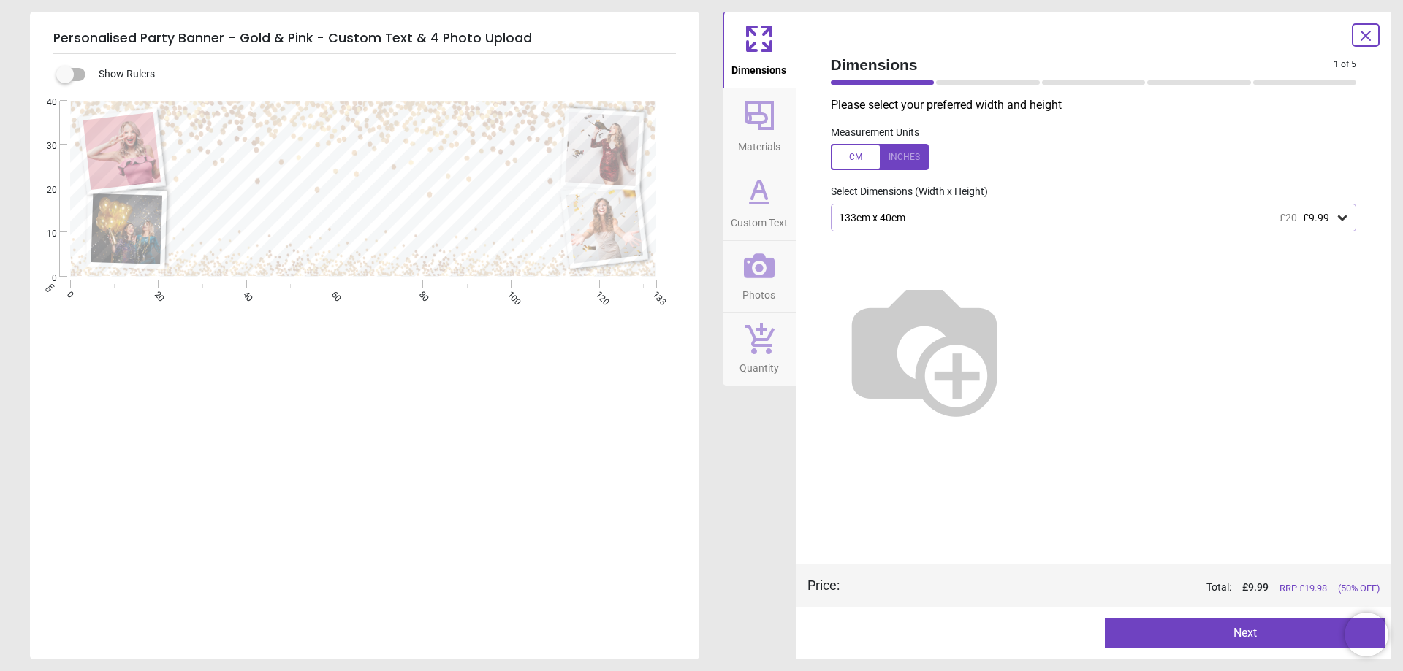
click at [975, 81] on div at bounding box center [988, 82] width 104 height 4
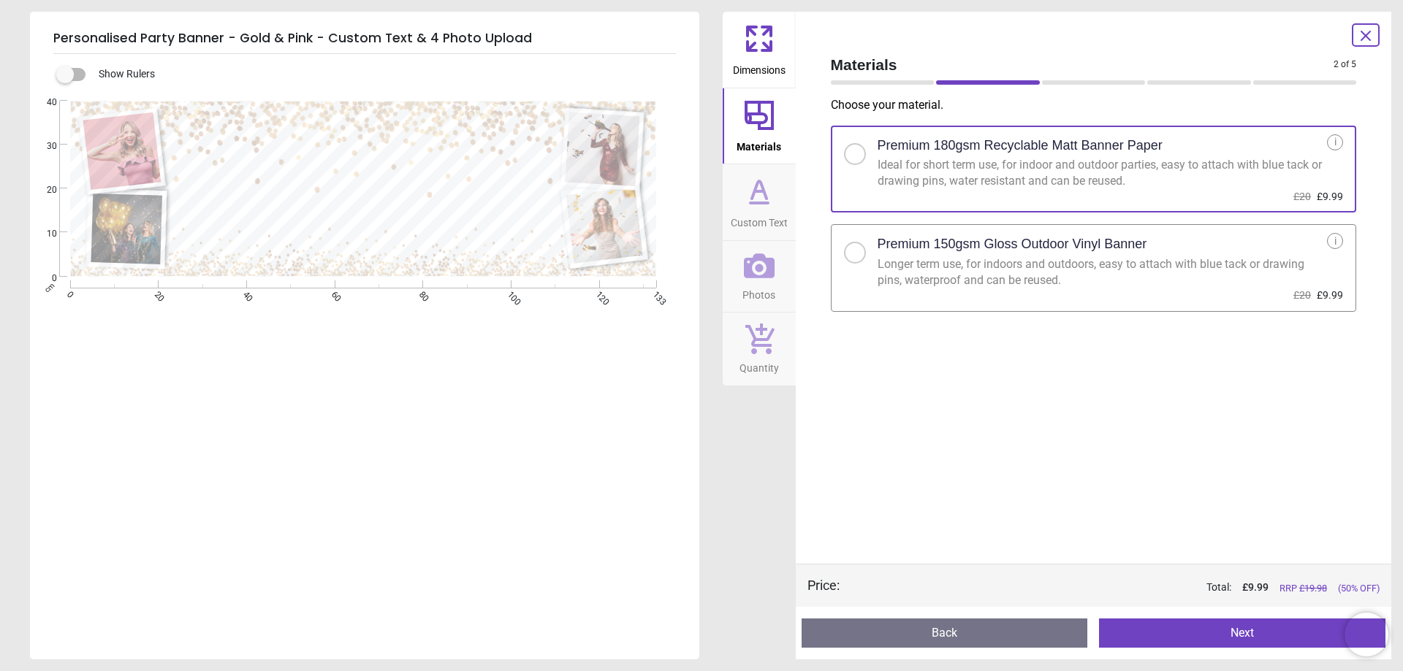
click at [872, 79] on div "2 of 6" at bounding box center [1094, 82] width 538 height 15
click at [872, 80] on div at bounding box center [883, 82] width 104 height 4
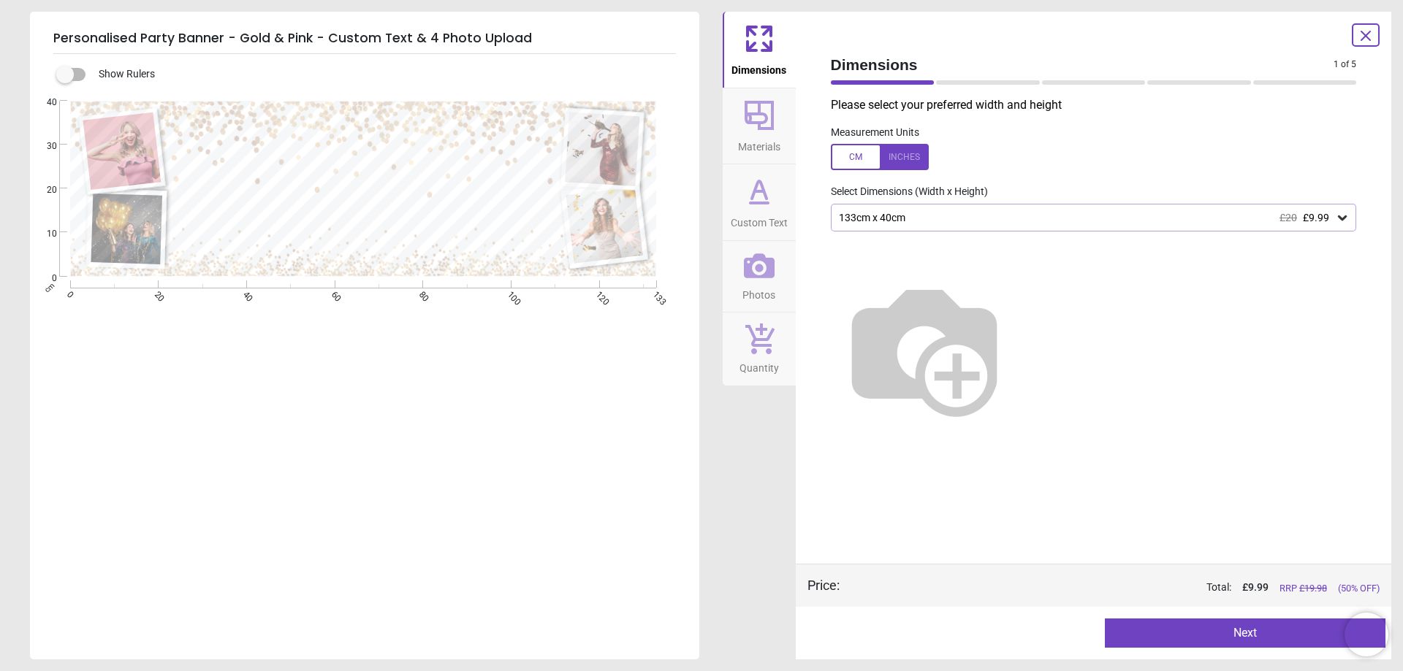
click at [1233, 634] on button "Next" at bounding box center [1245, 633] width 281 height 29
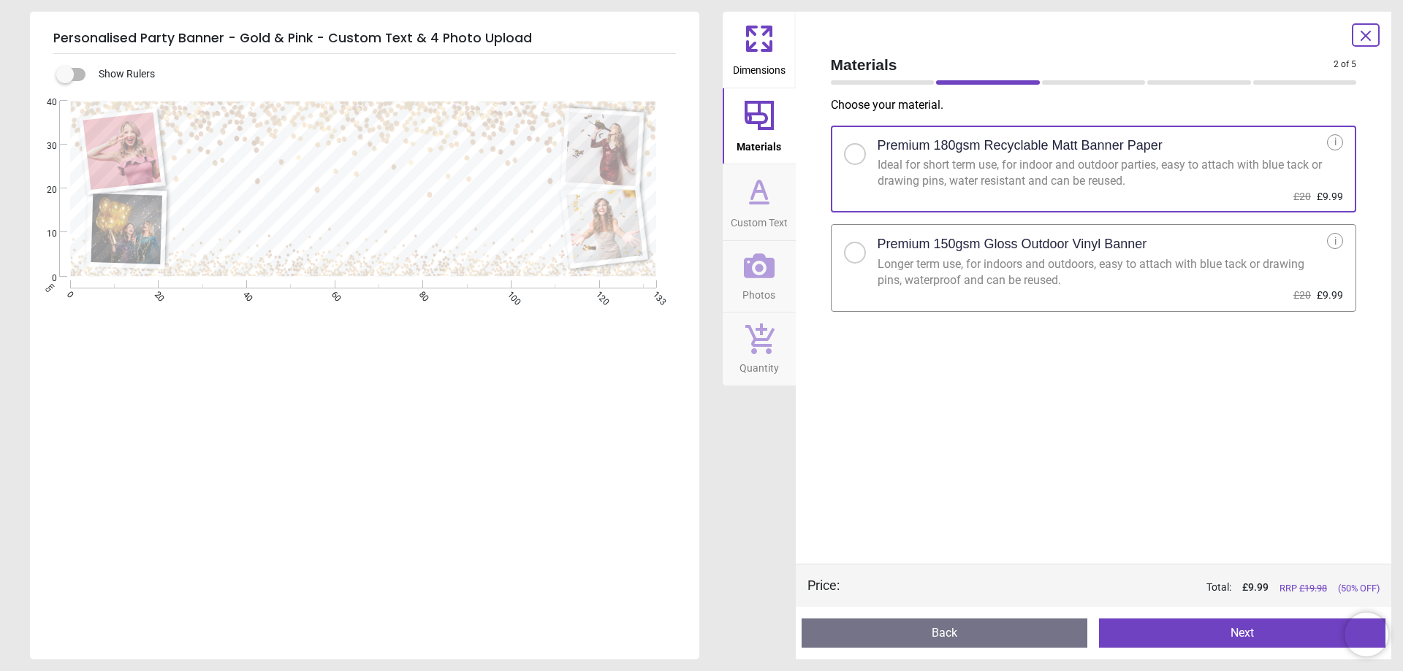
click at [1224, 629] on button "Next" at bounding box center [1242, 633] width 286 height 29
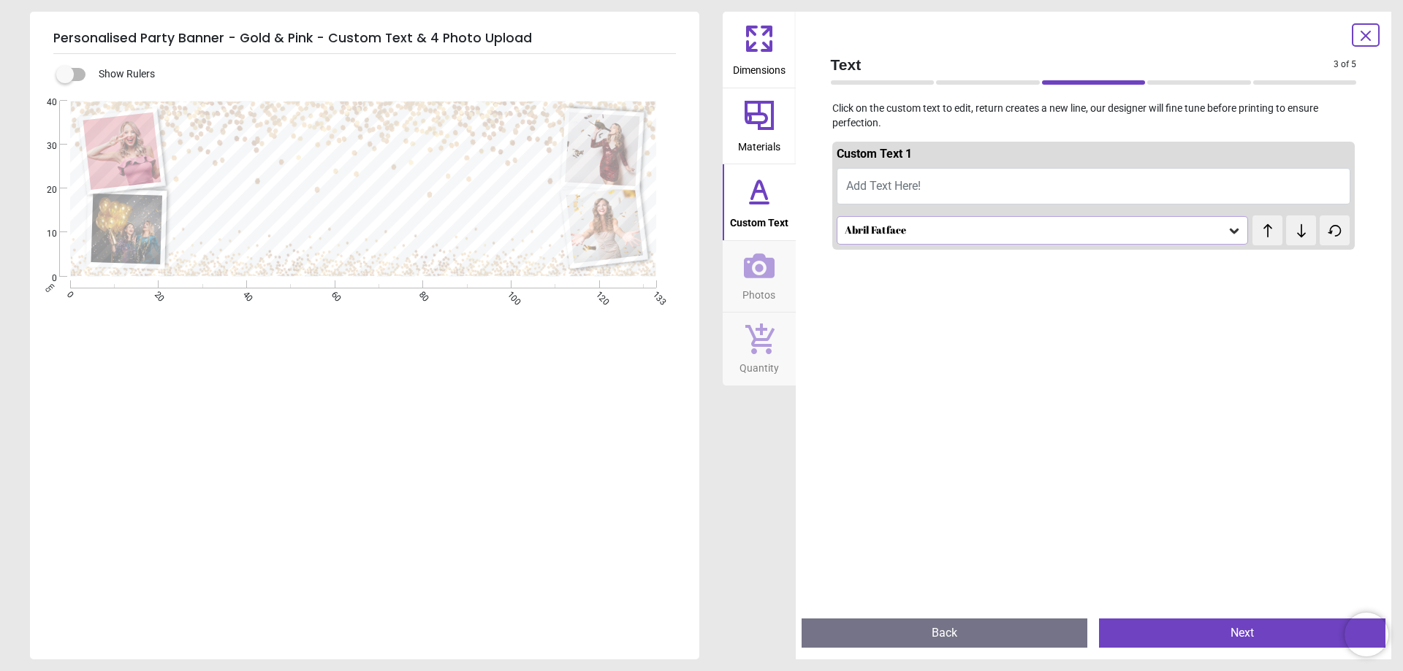
click at [945, 182] on button "Add Text Here!" at bounding box center [1094, 186] width 514 height 37
type textarea "**********"
click at [1230, 232] on icon at bounding box center [1234, 231] width 9 height 5
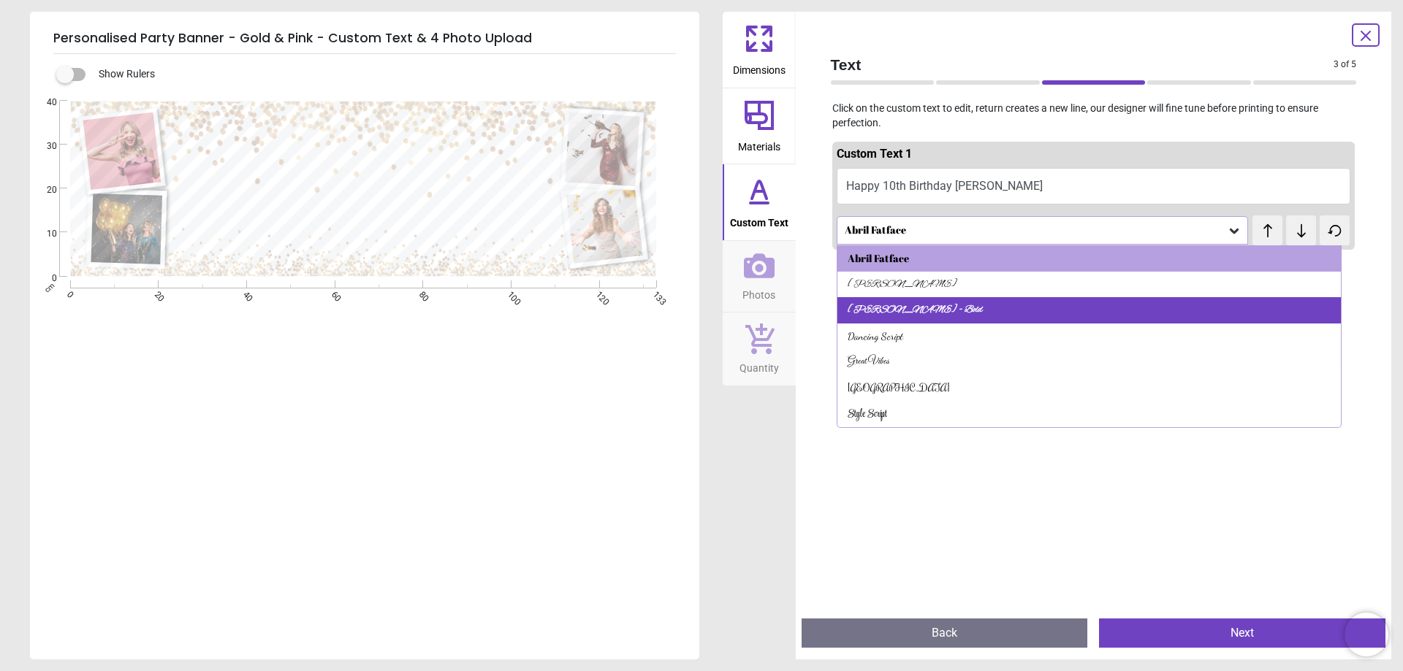
click at [905, 317] on div "Alex Brush - Bold" at bounding box center [915, 310] width 135 height 15
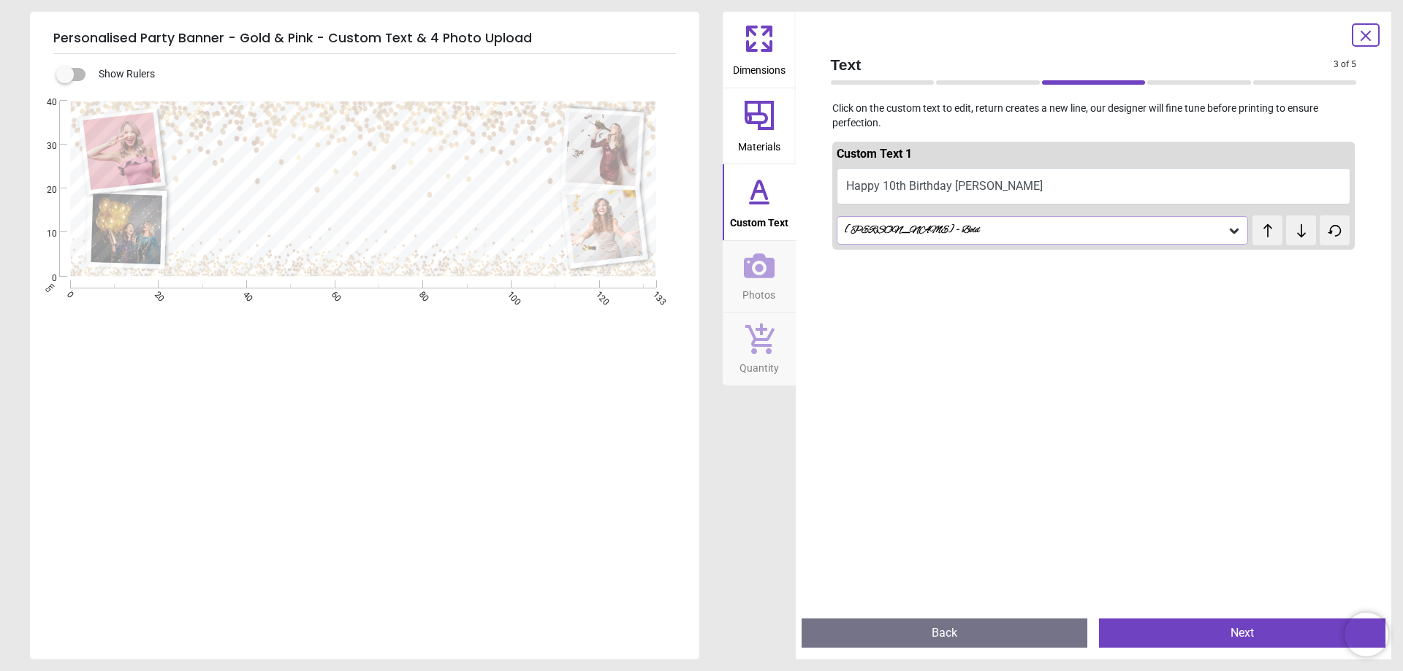
scroll to position [1, 0]
click at [1227, 233] on icon at bounding box center [1234, 231] width 15 height 15
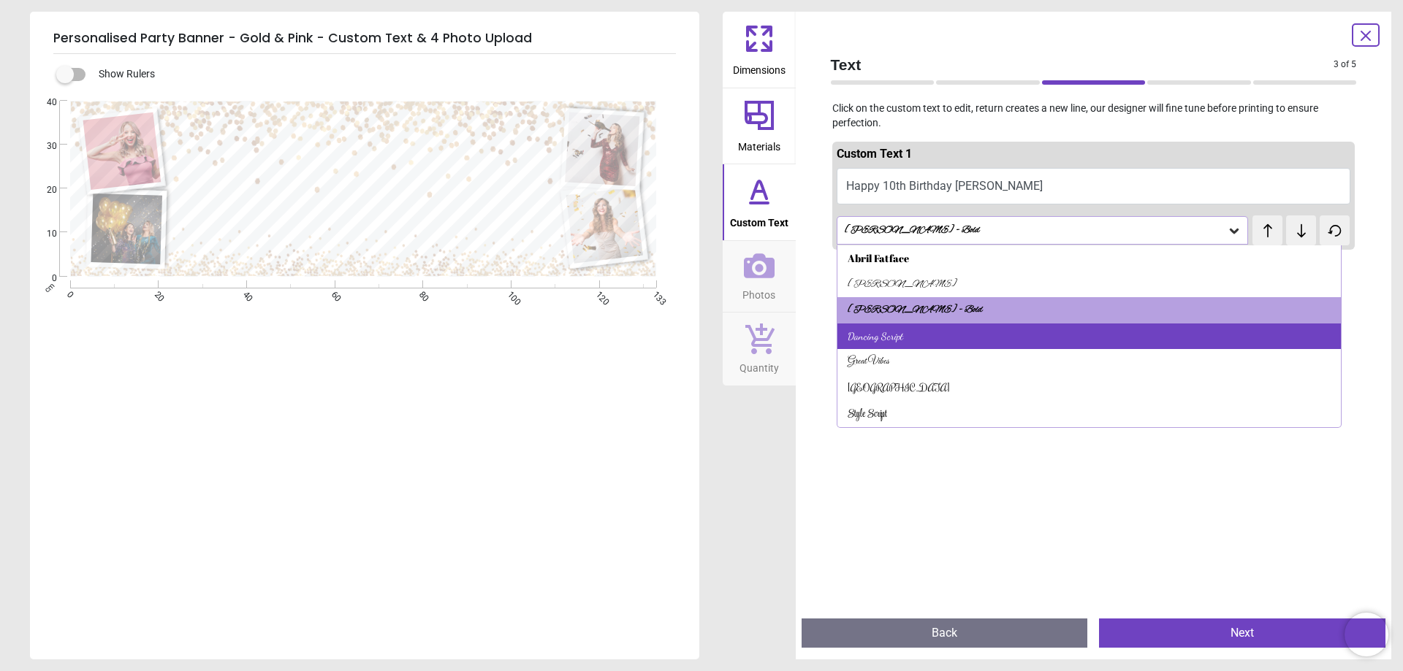
click at [875, 342] on div "Dancing Script" at bounding box center [876, 337] width 56 height 15
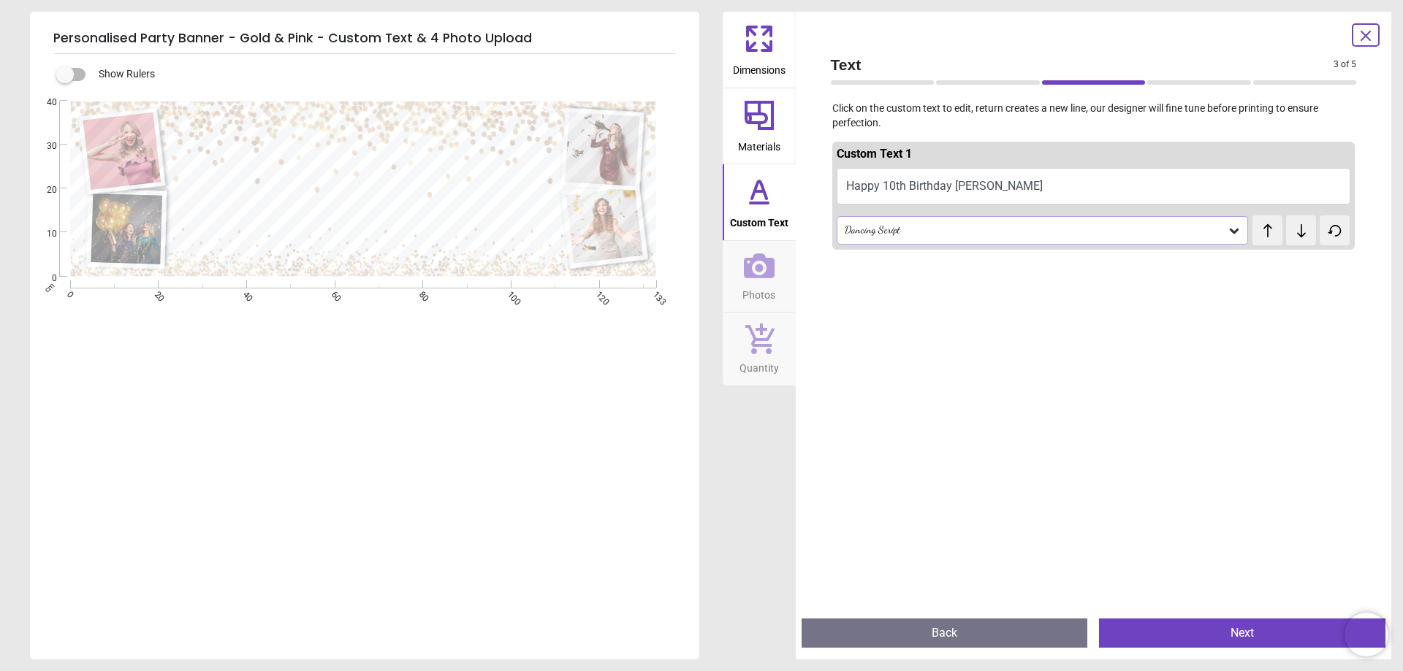
click at [1297, 233] on icon at bounding box center [1301, 230] width 9 height 13
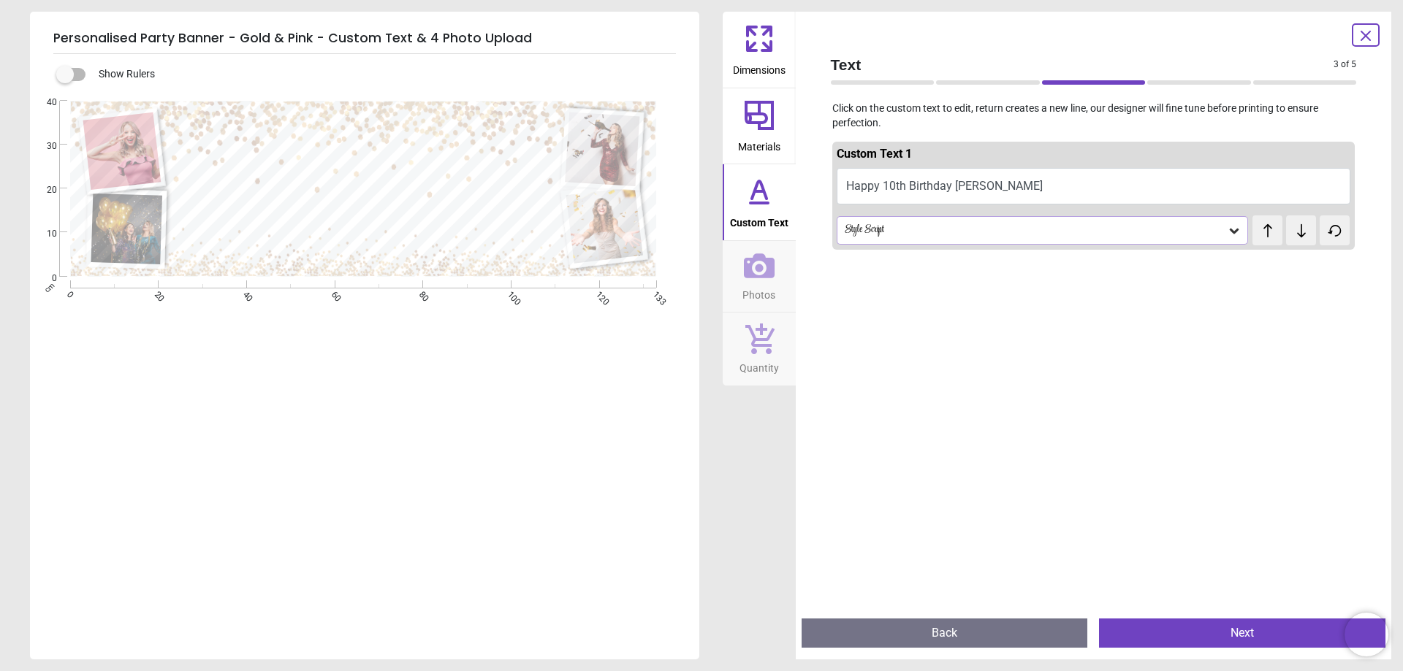
scroll to position [0, 0]
click at [1297, 233] on icon at bounding box center [1301, 230] width 9 height 13
click at [1227, 235] on icon at bounding box center [1234, 231] width 15 height 15
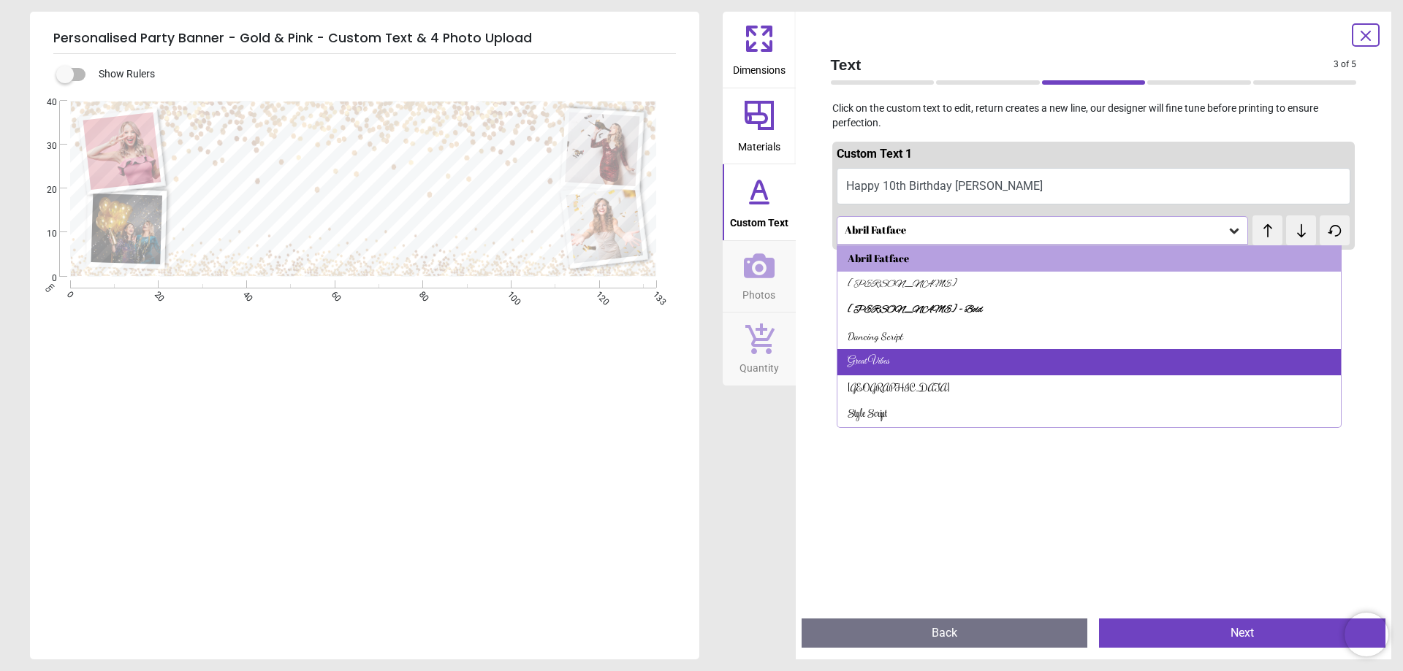
click at [875, 367] on div "Great Vibes" at bounding box center [869, 362] width 42 height 15
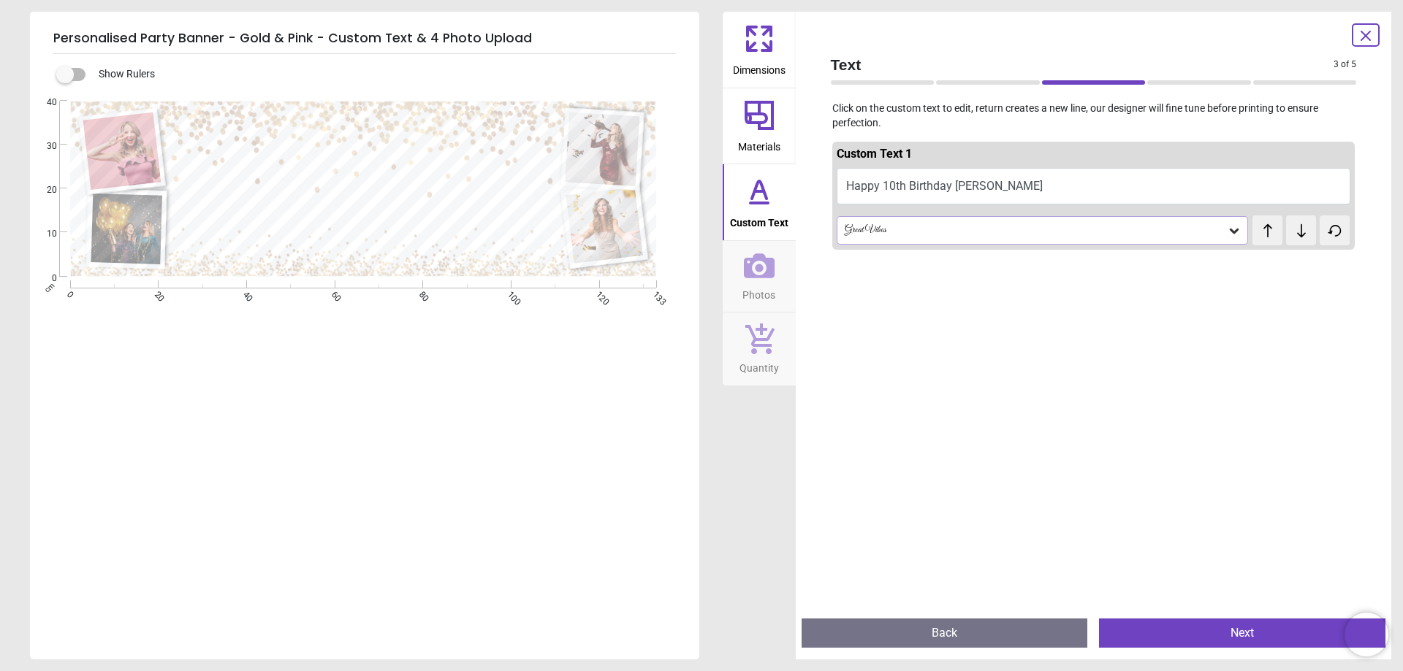
click at [1247, 634] on button "Next" at bounding box center [1242, 633] width 286 height 29
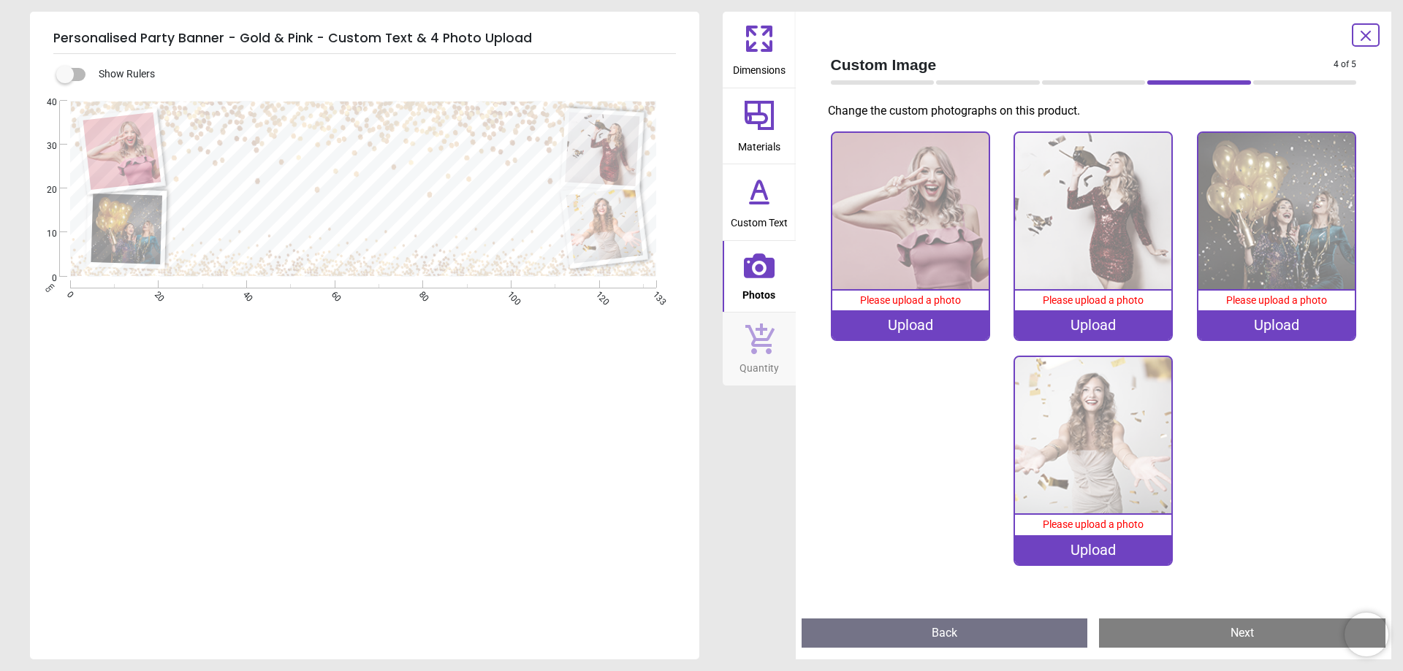
click at [906, 319] on div "Upload" at bounding box center [910, 325] width 156 height 29
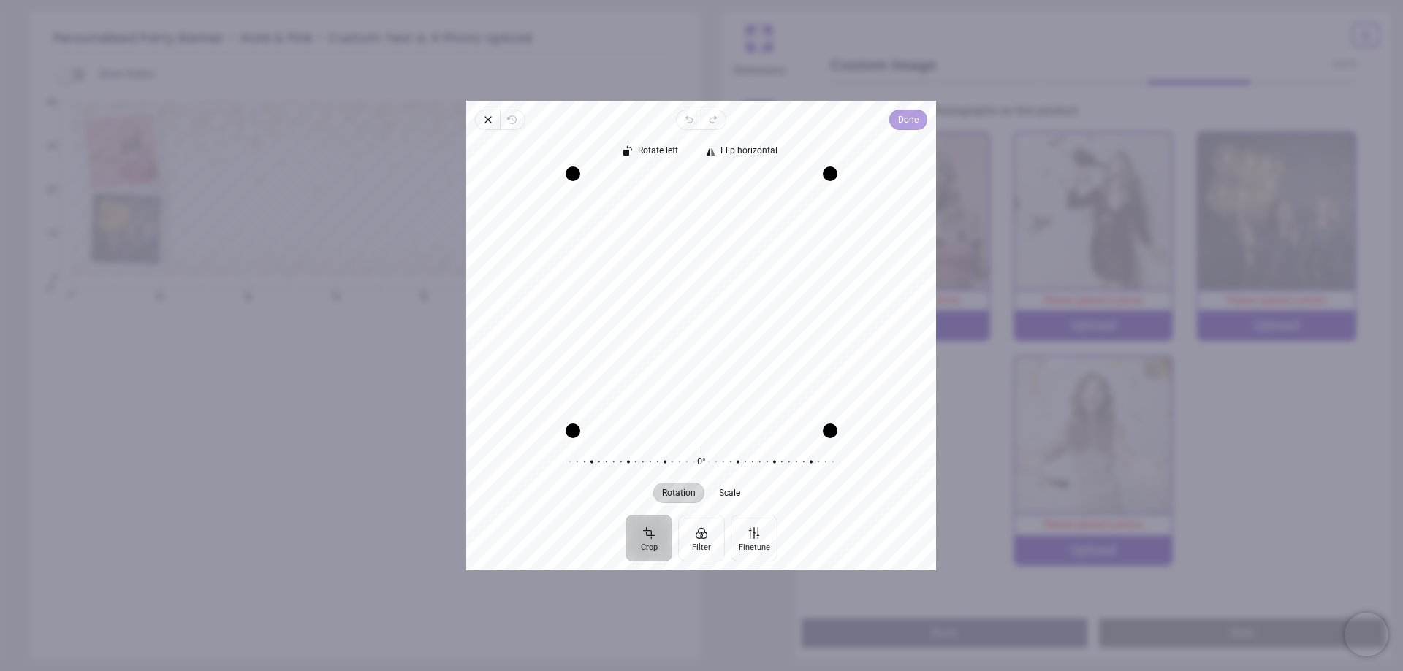
click at [909, 119] on span "Done" at bounding box center [909, 120] width 20 height 18
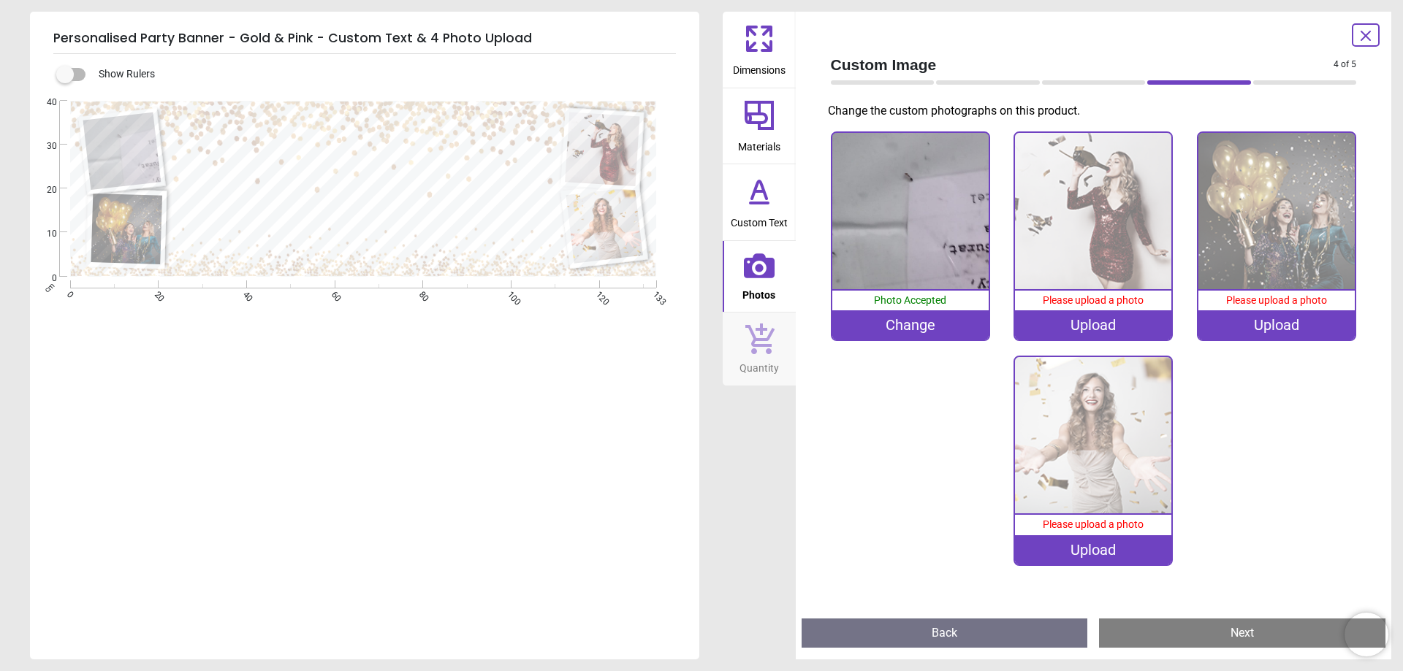
click at [909, 326] on div "Change" at bounding box center [910, 325] width 156 height 29
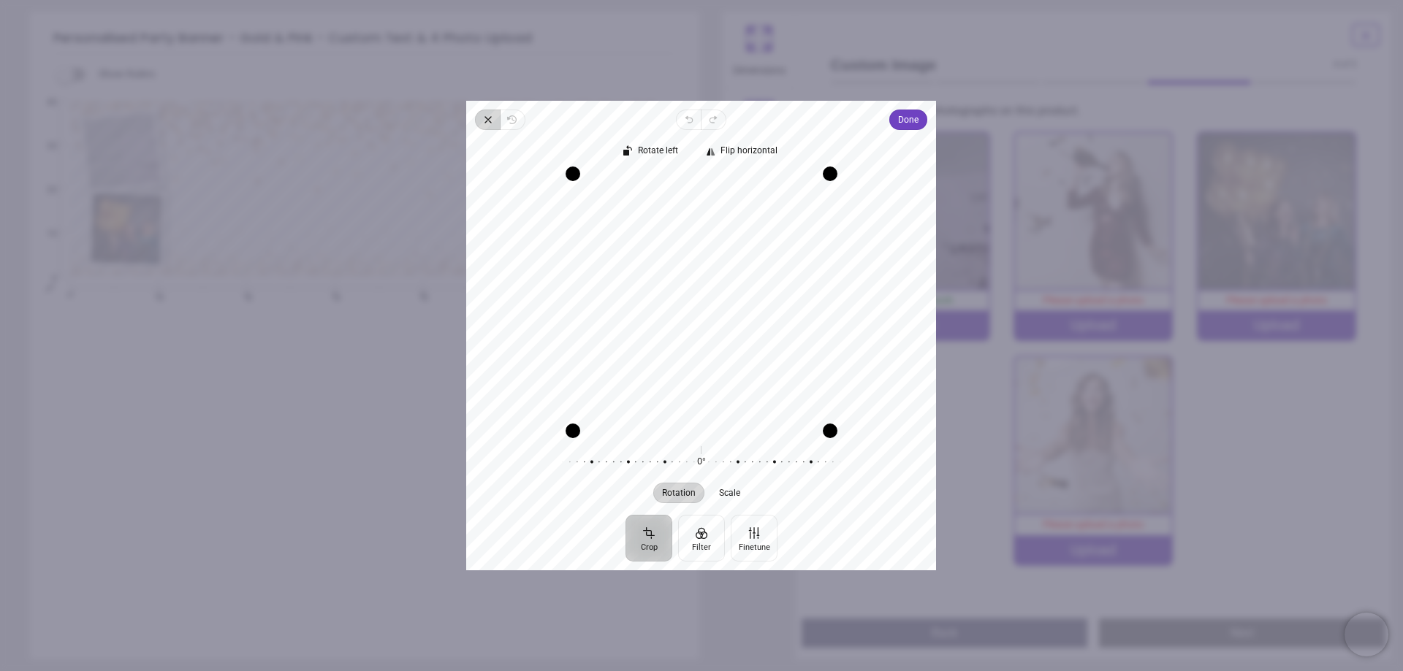
click at [490, 114] on icon "button" at bounding box center [488, 120] width 12 height 12
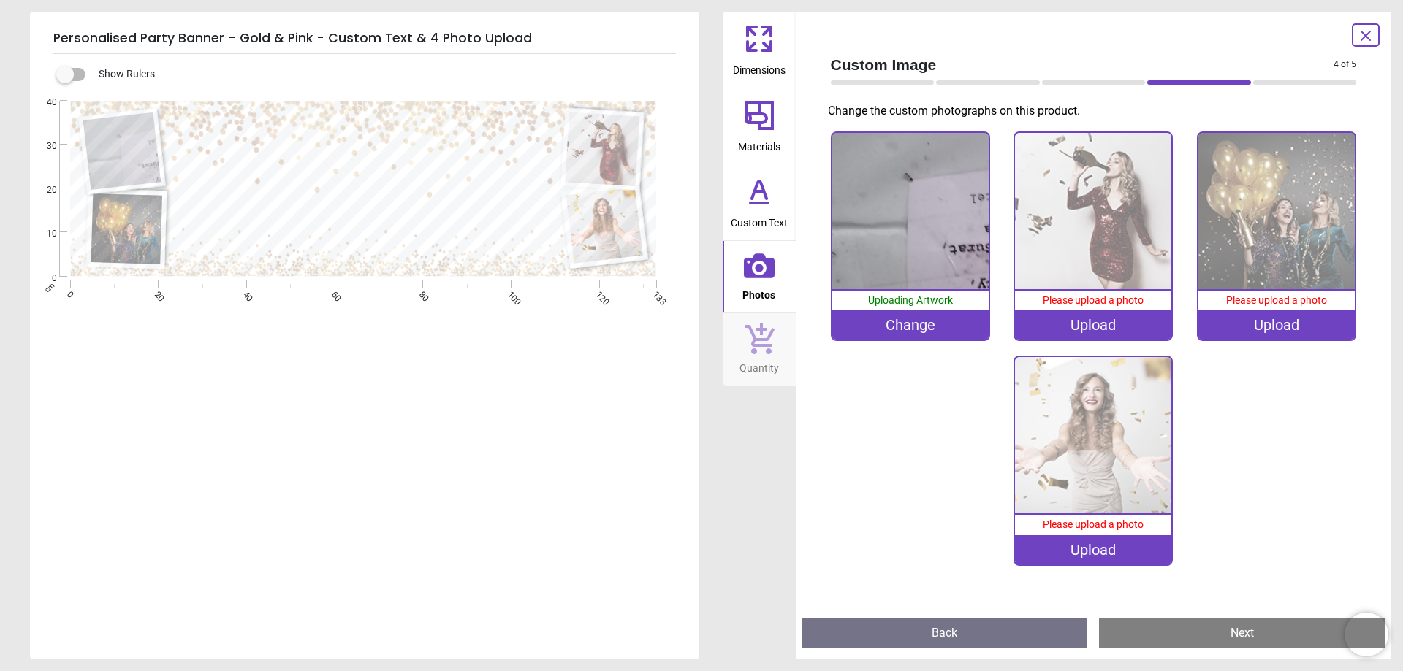
click at [759, 263] on icon at bounding box center [759, 266] width 31 height 31
click at [934, 338] on div "Change" at bounding box center [910, 325] width 156 height 29
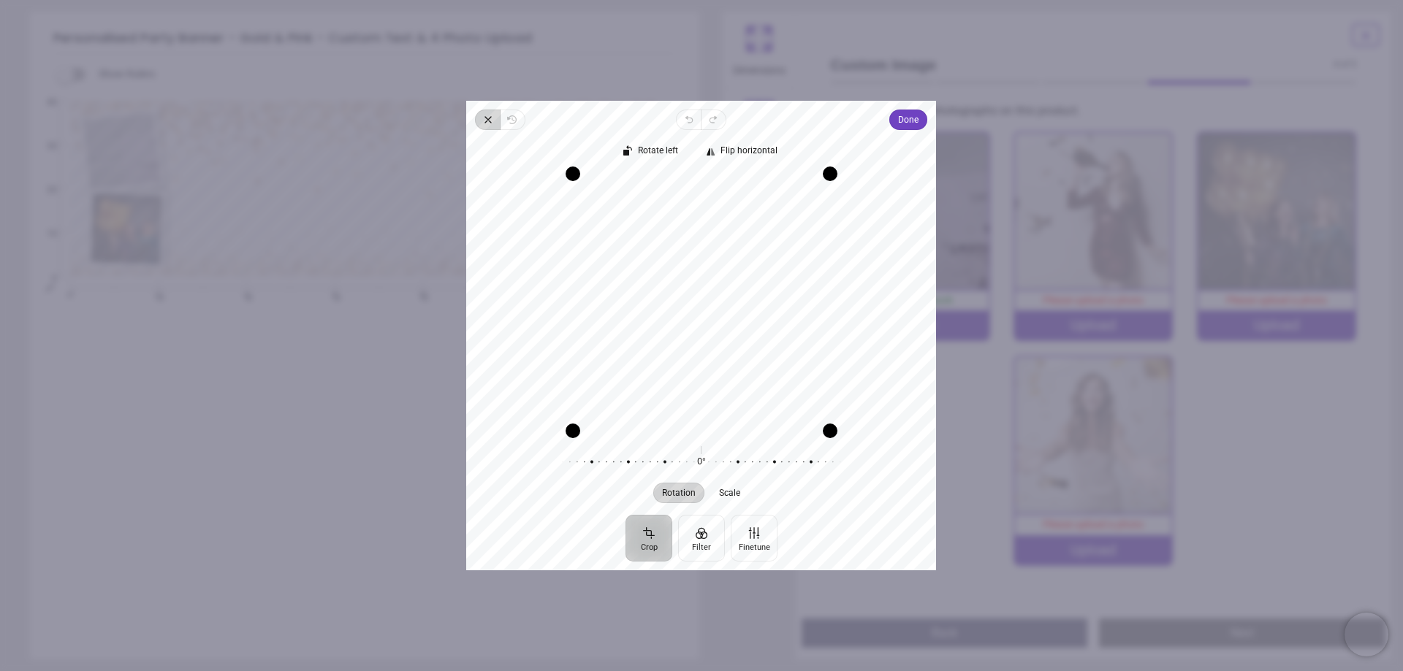
click at [485, 120] on icon "button" at bounding box center [488, 120] width 12 height 12
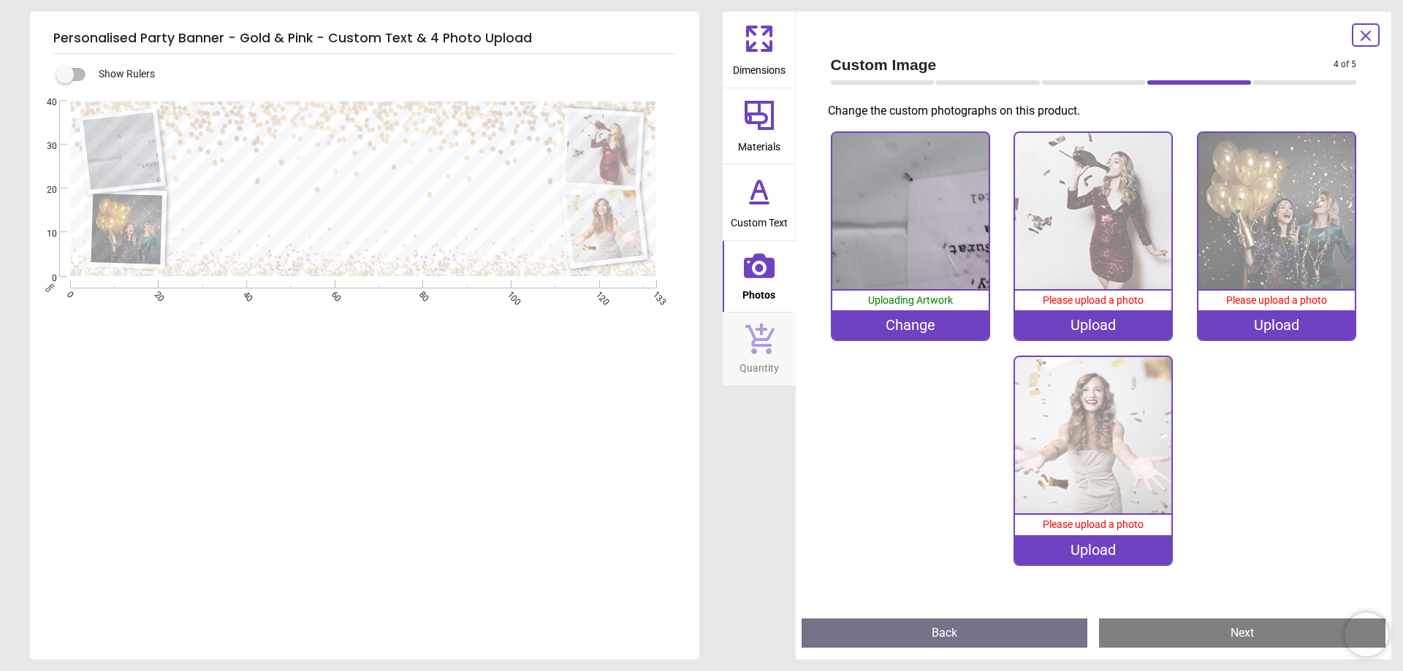
click at [889, 329] on div "Change" at bounding box center [910, 325] width 156 height 29
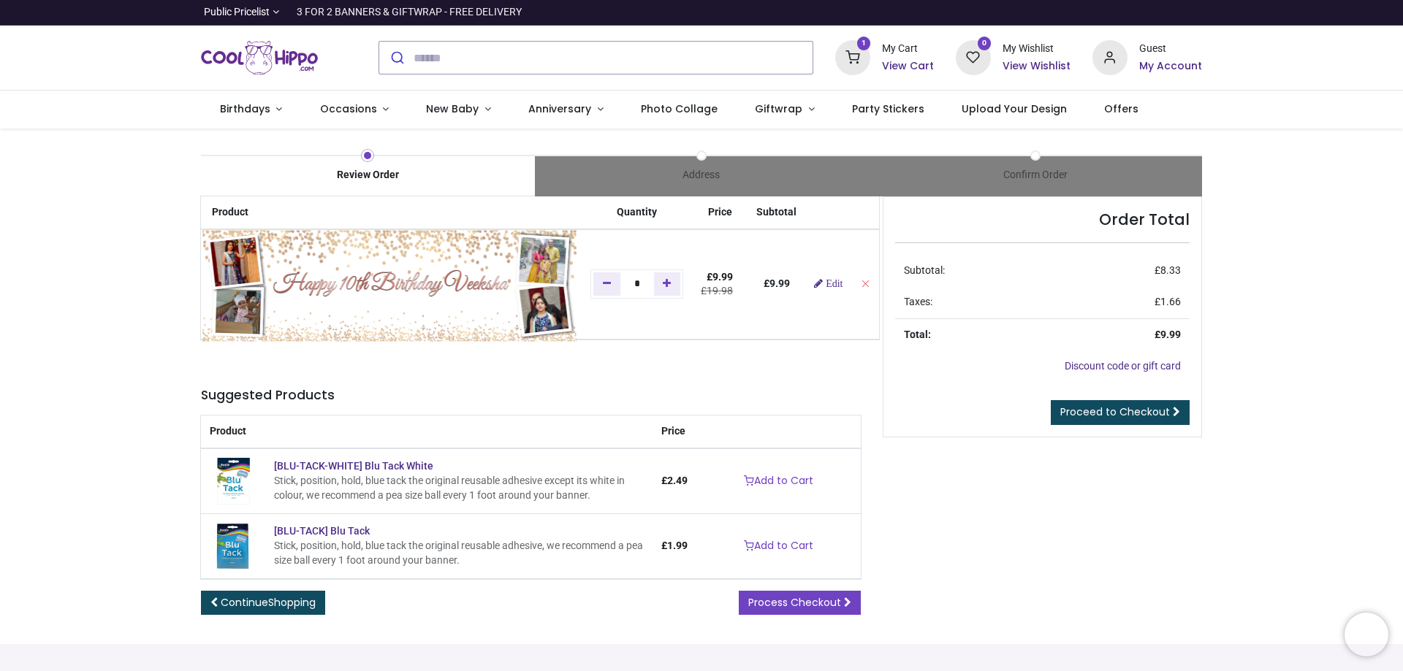
click at [280, 253] on img at bounding box center [389, 286] width 374 height 113
click at [281, 260] on img at bounding box center [389, 286] width 374 height 113
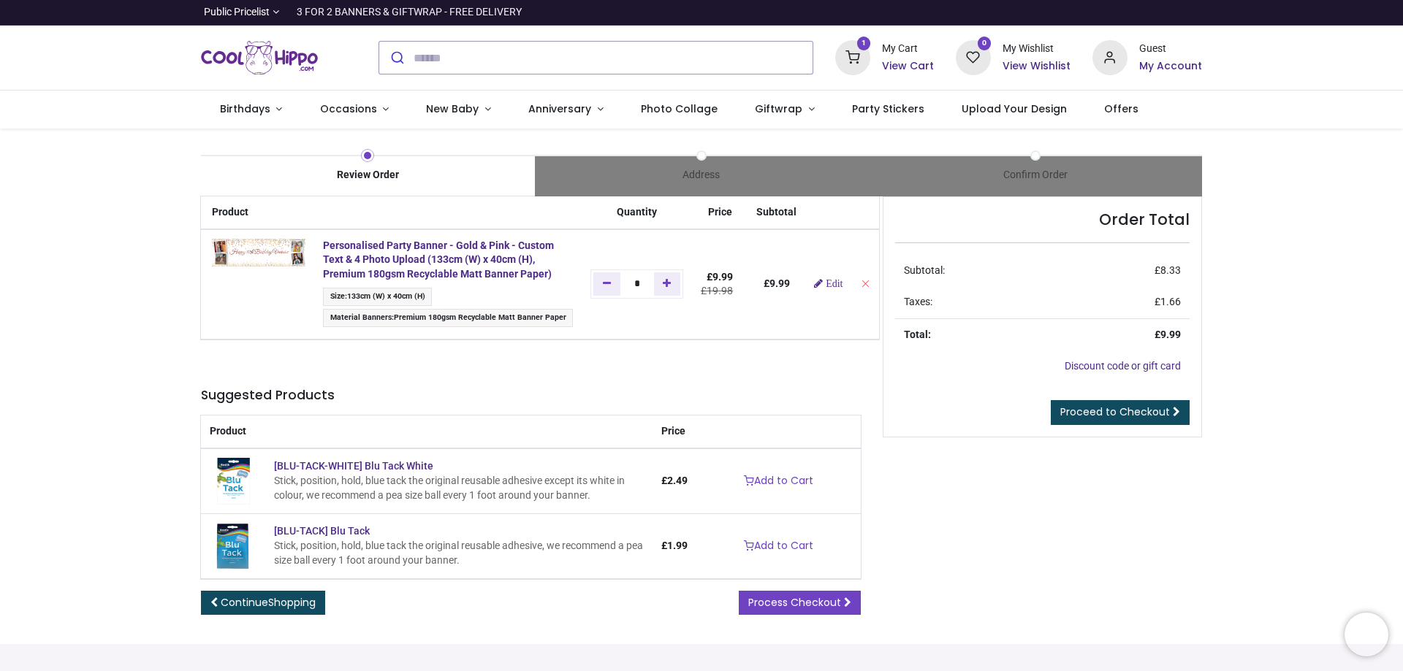
click at [1001, 640] on div "Review Order Address Confirm Order Product Quantity" at bounding box center [701, 387] width 1023 height 517
click at [262, 108] on span "Birthdays" at bounding box center [245, 109] width 50 height 15
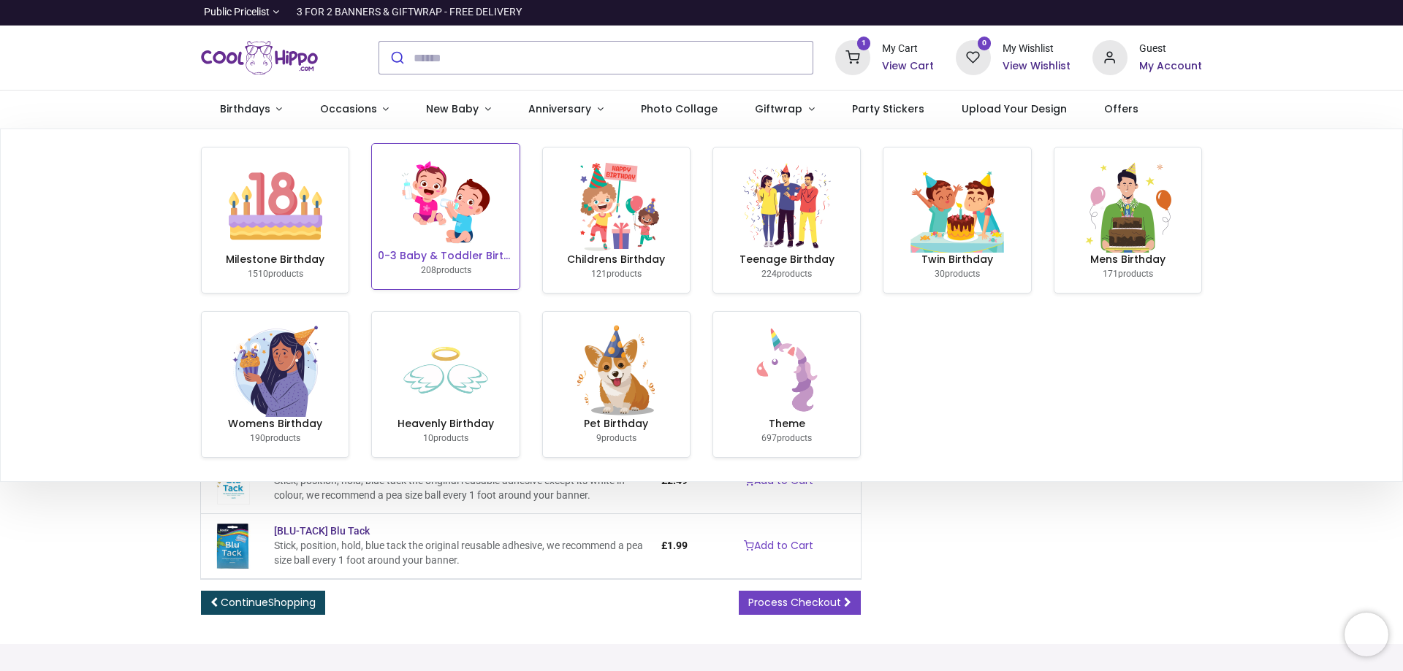
click at [468, 246] on img at bounding box center [446, 203] width 94 height 94
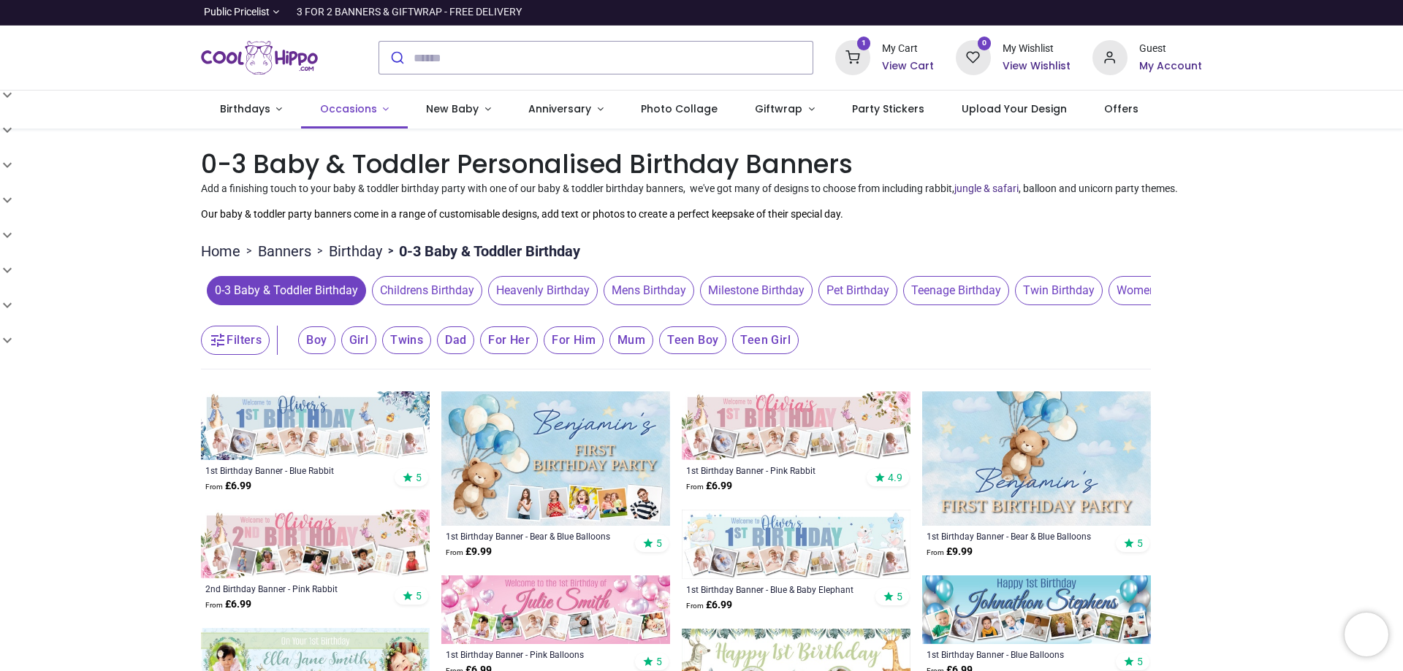
click at [346, 114] on span "Occasions" at bounding box center [348, 109] width 57 height 15
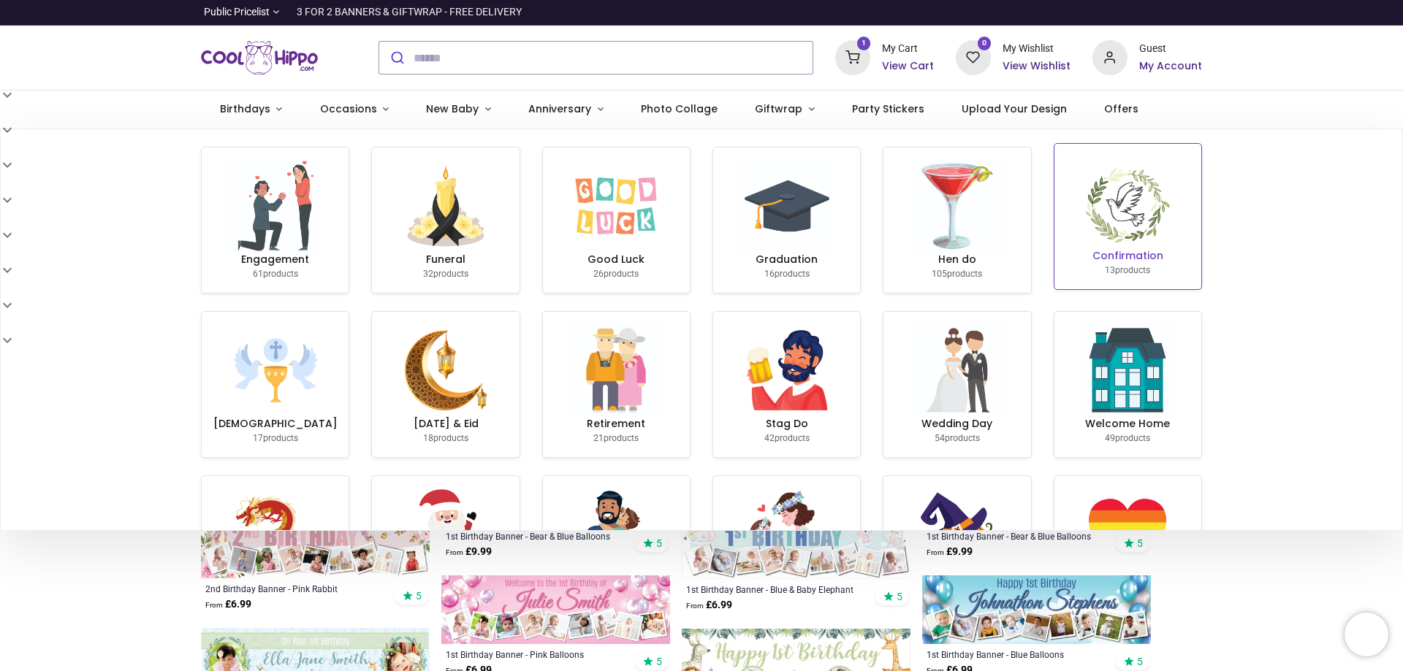
click at [1123, 257] on h6 "Confirmation" at bounding box center [1127, 256] width 135 height 15
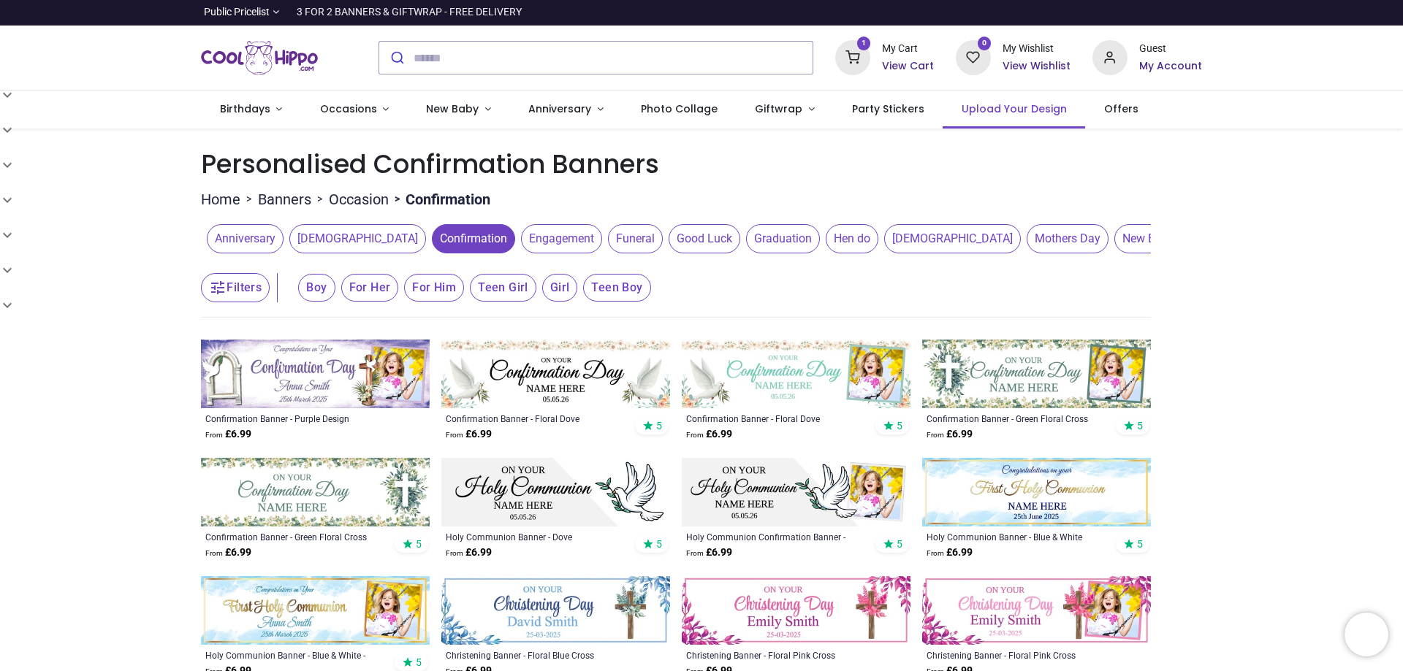
click at [985, 125] on link "Upload Your Design" at bounding box center [1014, 110] width 142 height 38
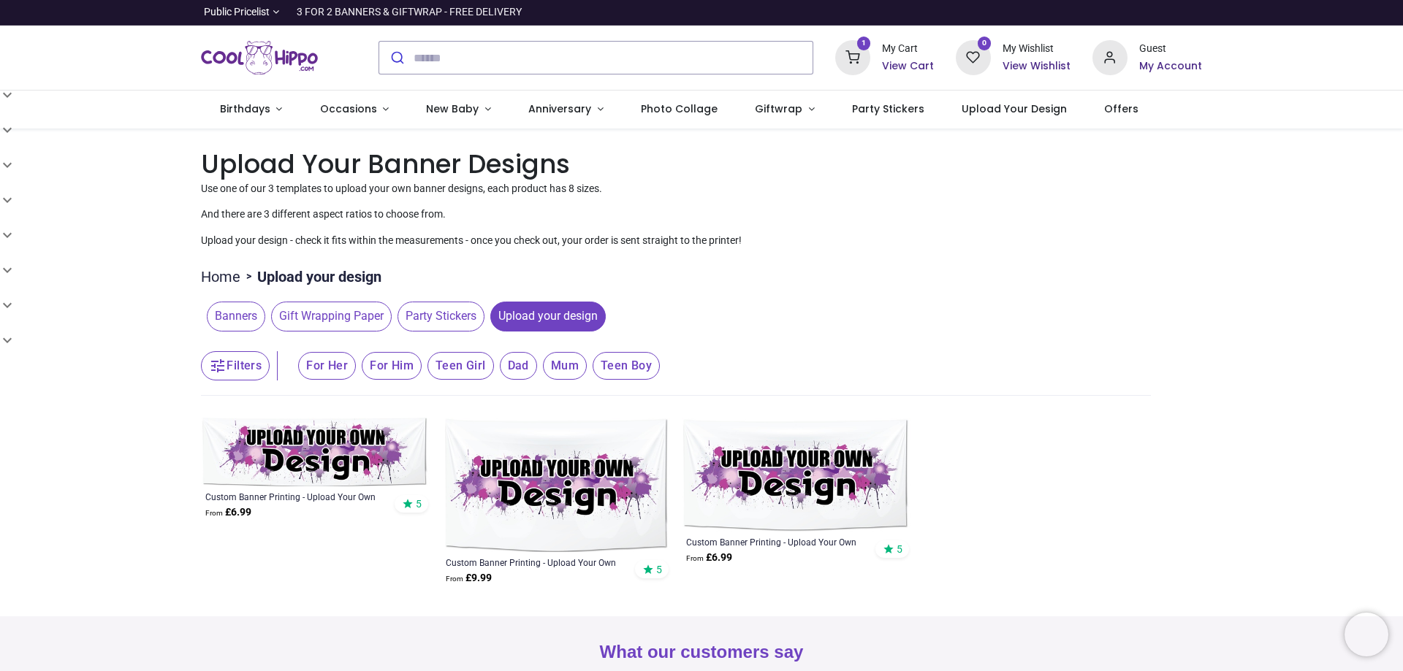
click at [766, 474] on img at bounding box center [796, 475] width 229 height 115
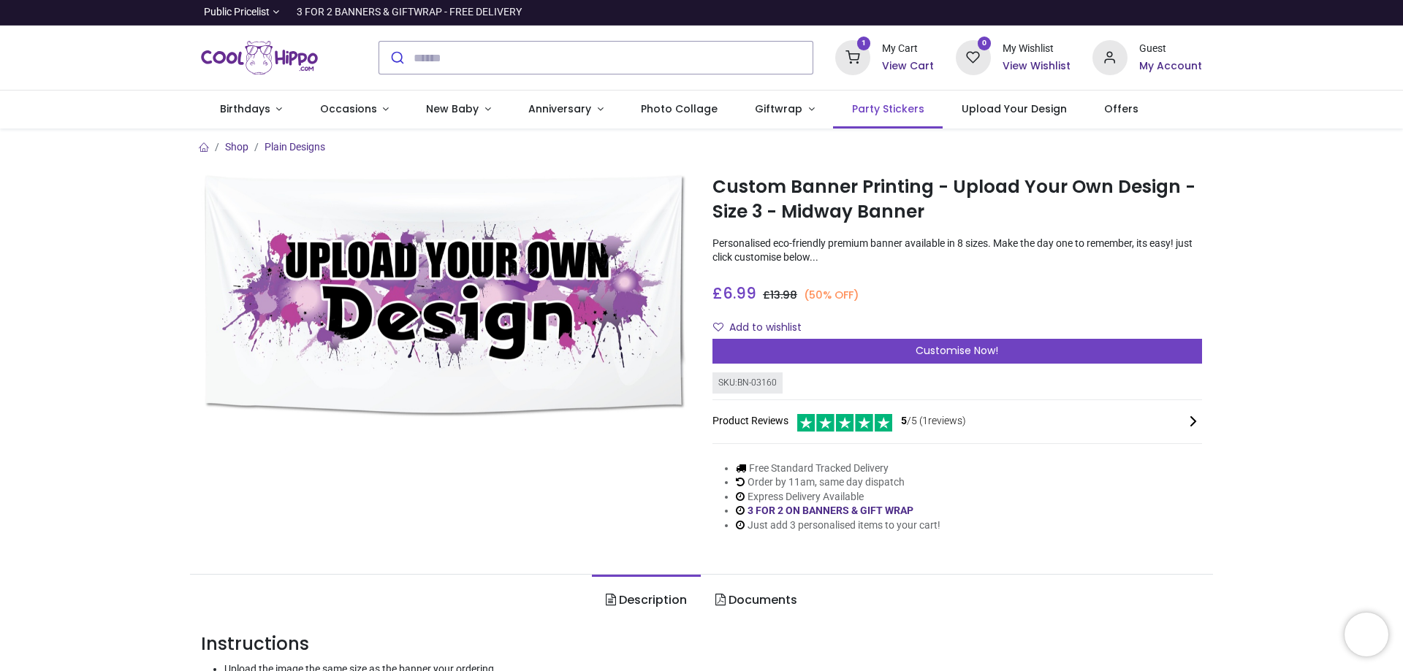
click at [867, 104] on span "Party Stickers" at bounding box center [888, 109] width 72 height 15
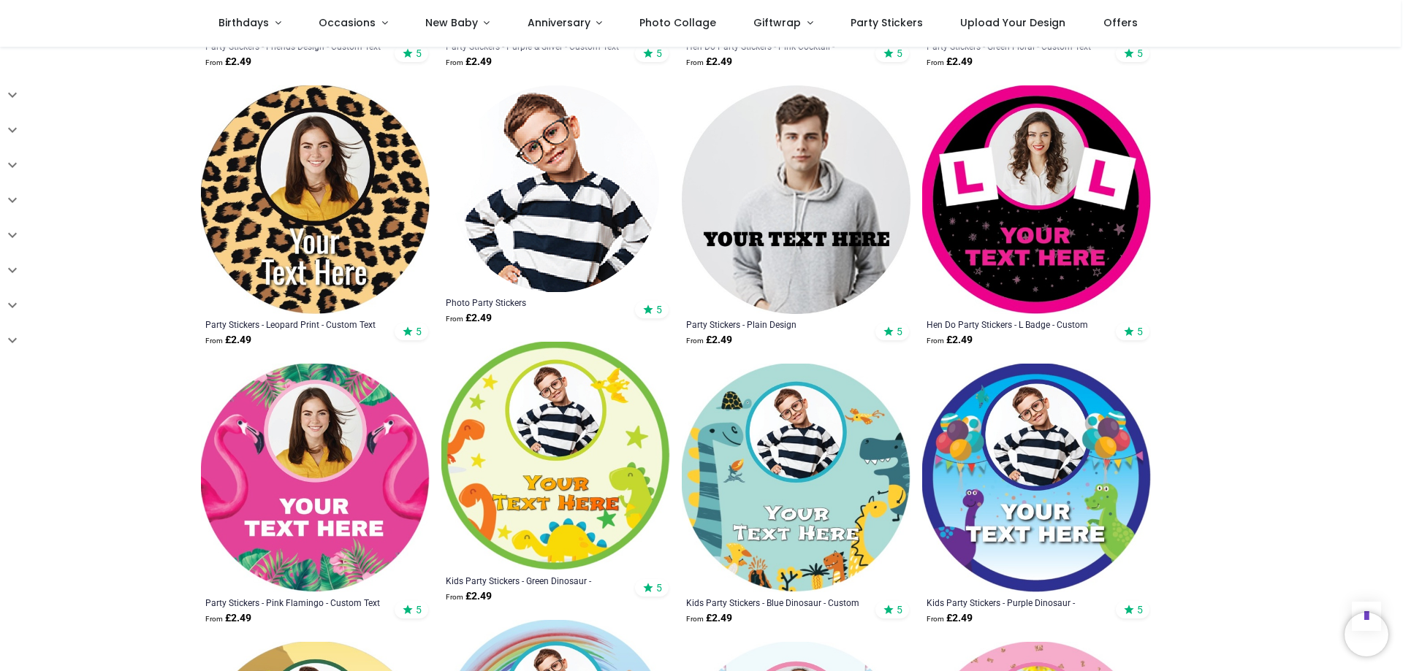
scroll to position [1081, 0]
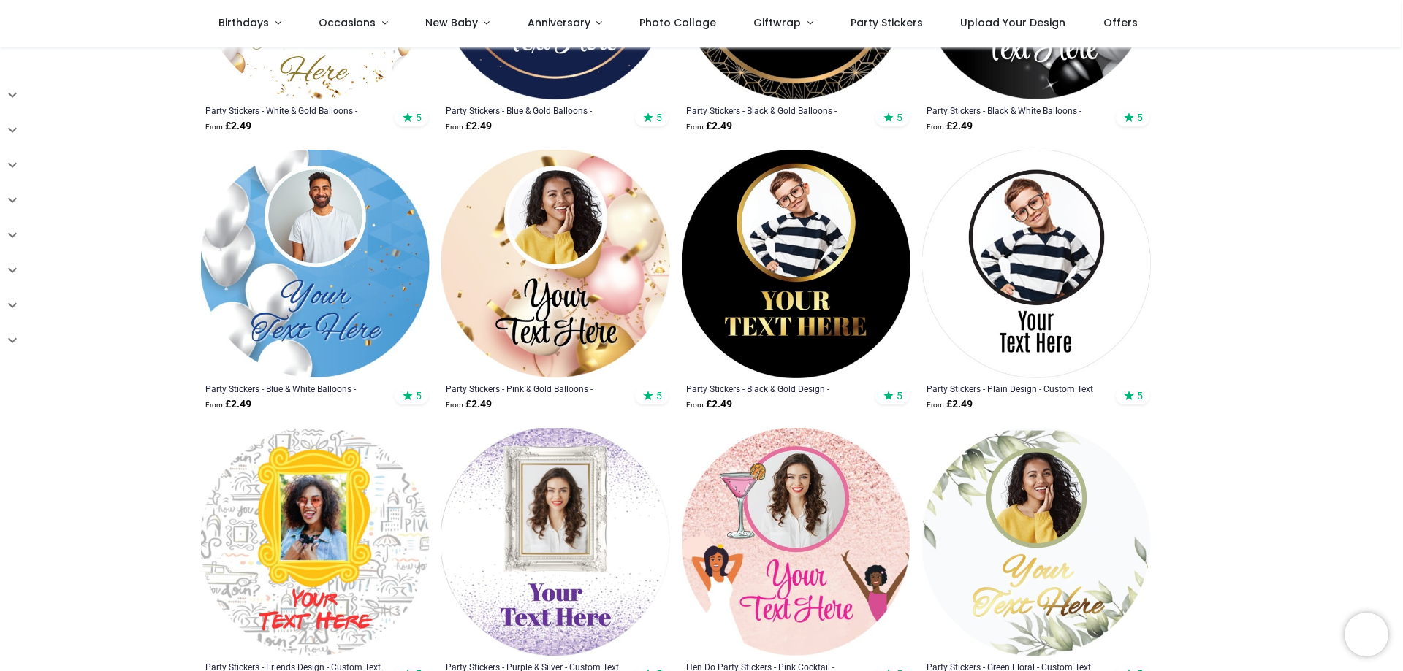
scroll to position [438, 0]
click at [547, 299] on img at bounding box center [555, 265] width 229 height 229
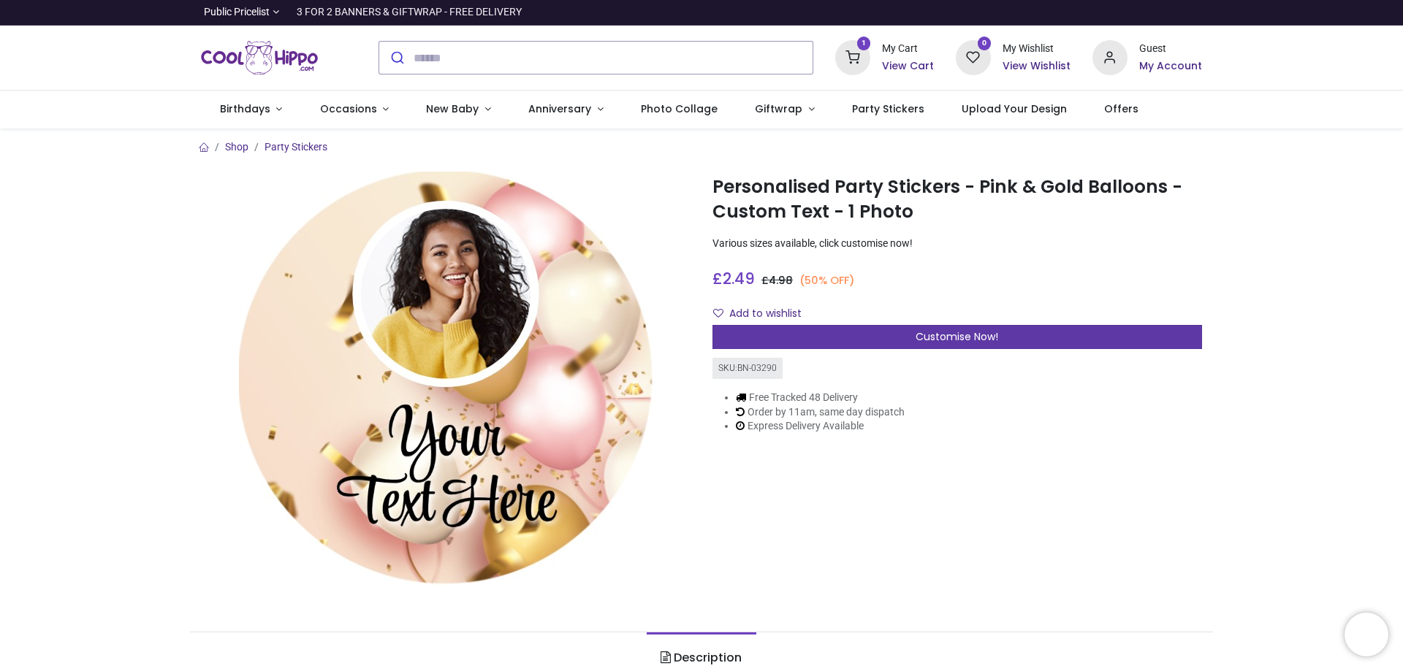
click at [943, 340] on span "Customise Now!" at bounding box center [956, 337] width 83 height 15
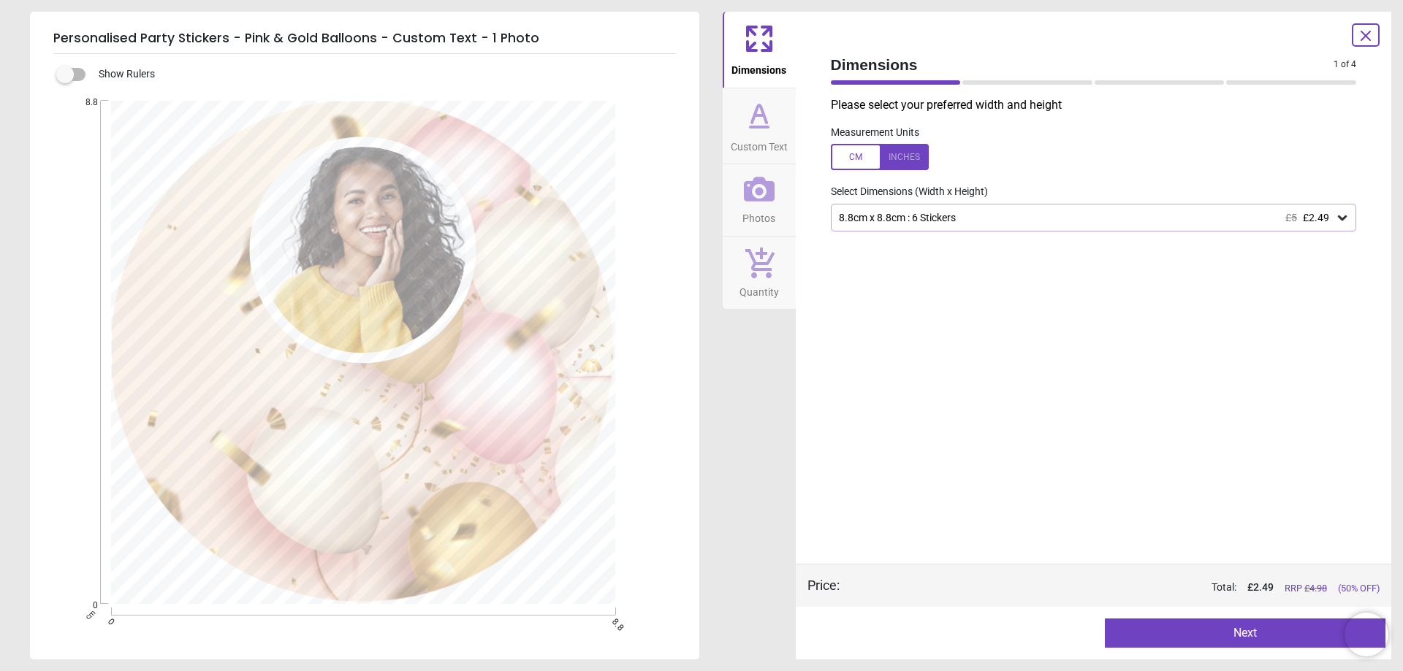
click at [891, 217] on div "8.8cm x 8.8cm : 6 Stickers £5 £2.49" at bounding box center [1086, 218] width 498 height 12
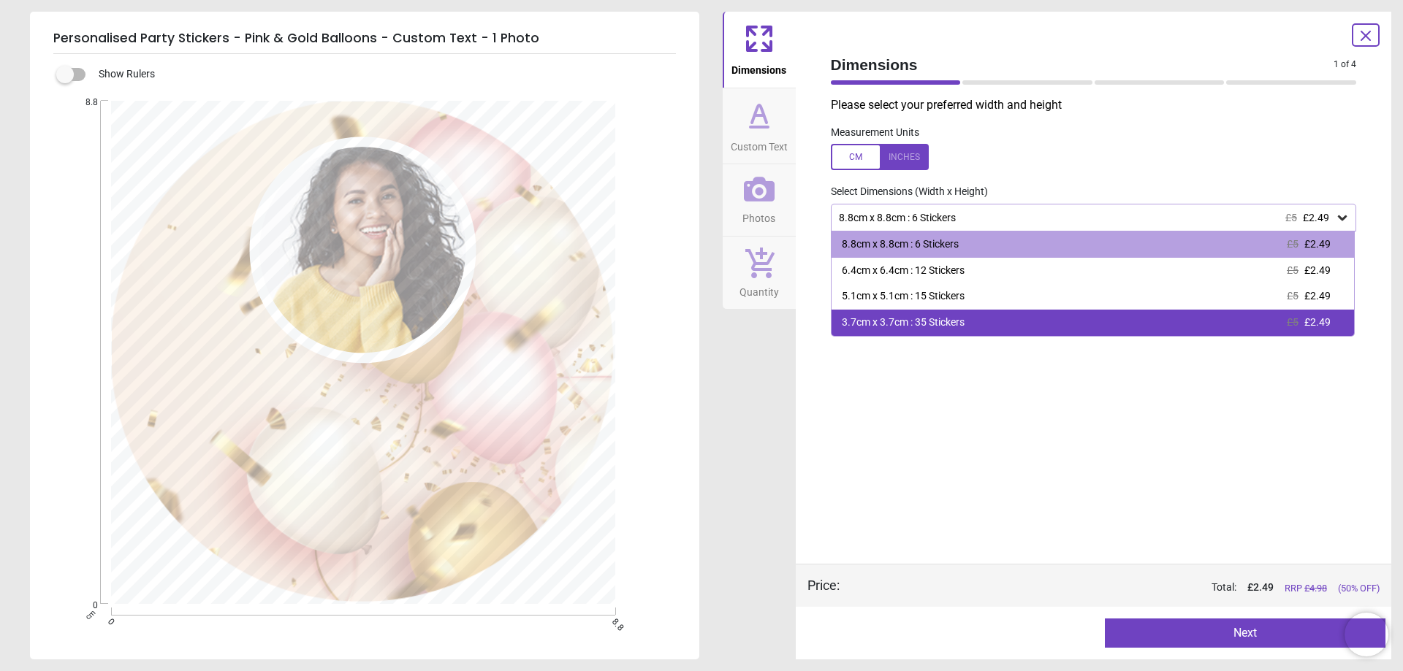
click at [907, 325] on div "3.7cm x 3.7cm : 35 Stickers" at bounding box center [903, 323] width 123 height 15
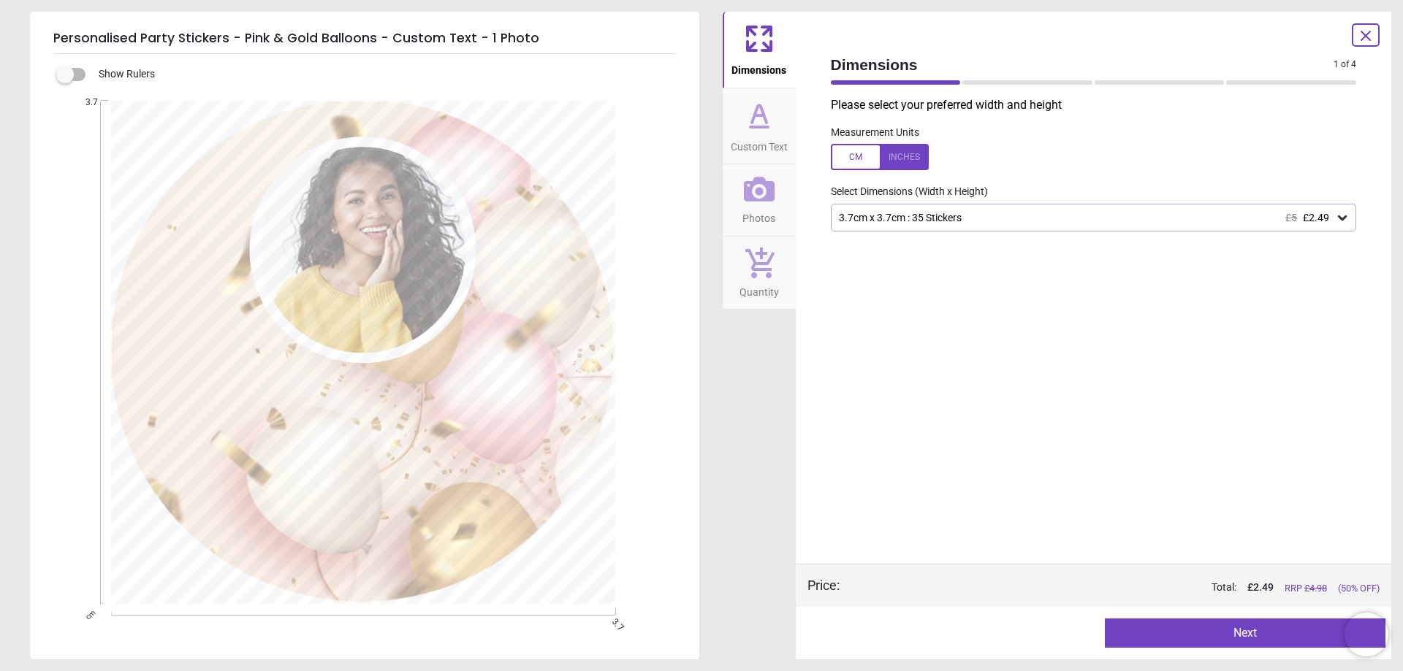
click at [1211, 638] on button "Next" at bounding box center [1245, 633] width 281 height 29
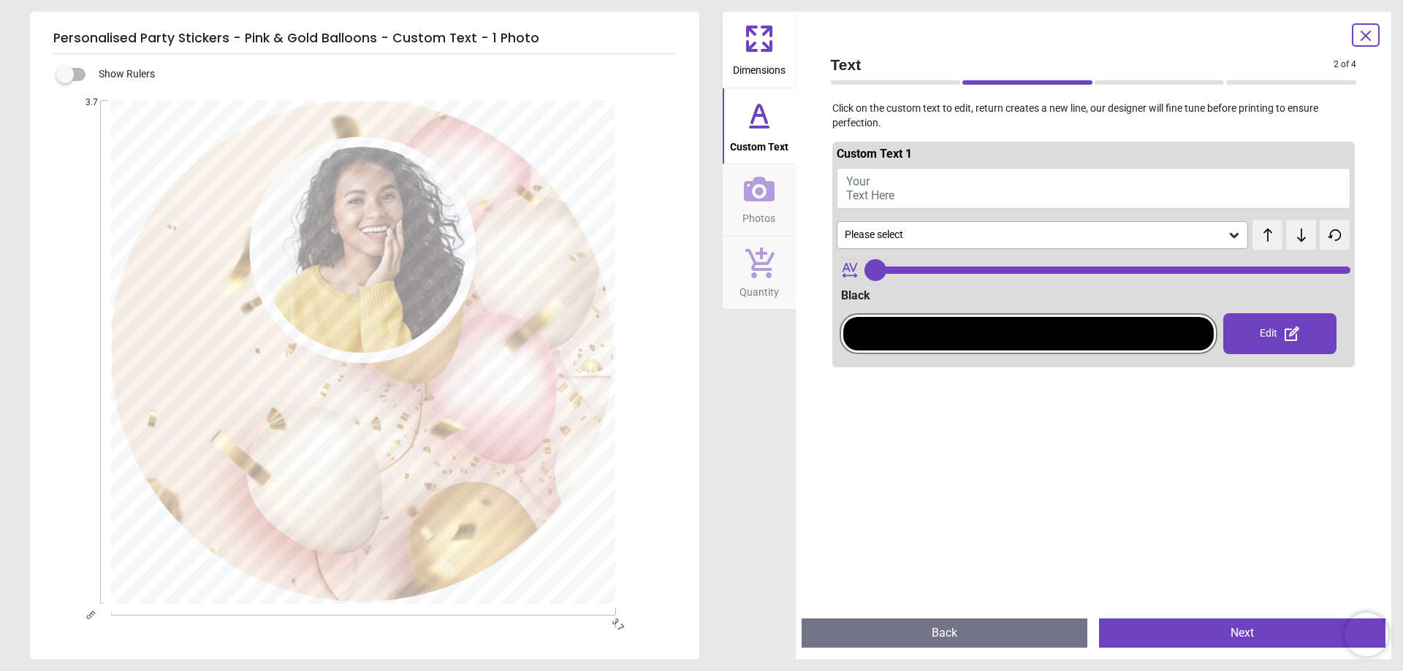
type input "***"
